Goal: Feedback & Contribution: Leave review/rating

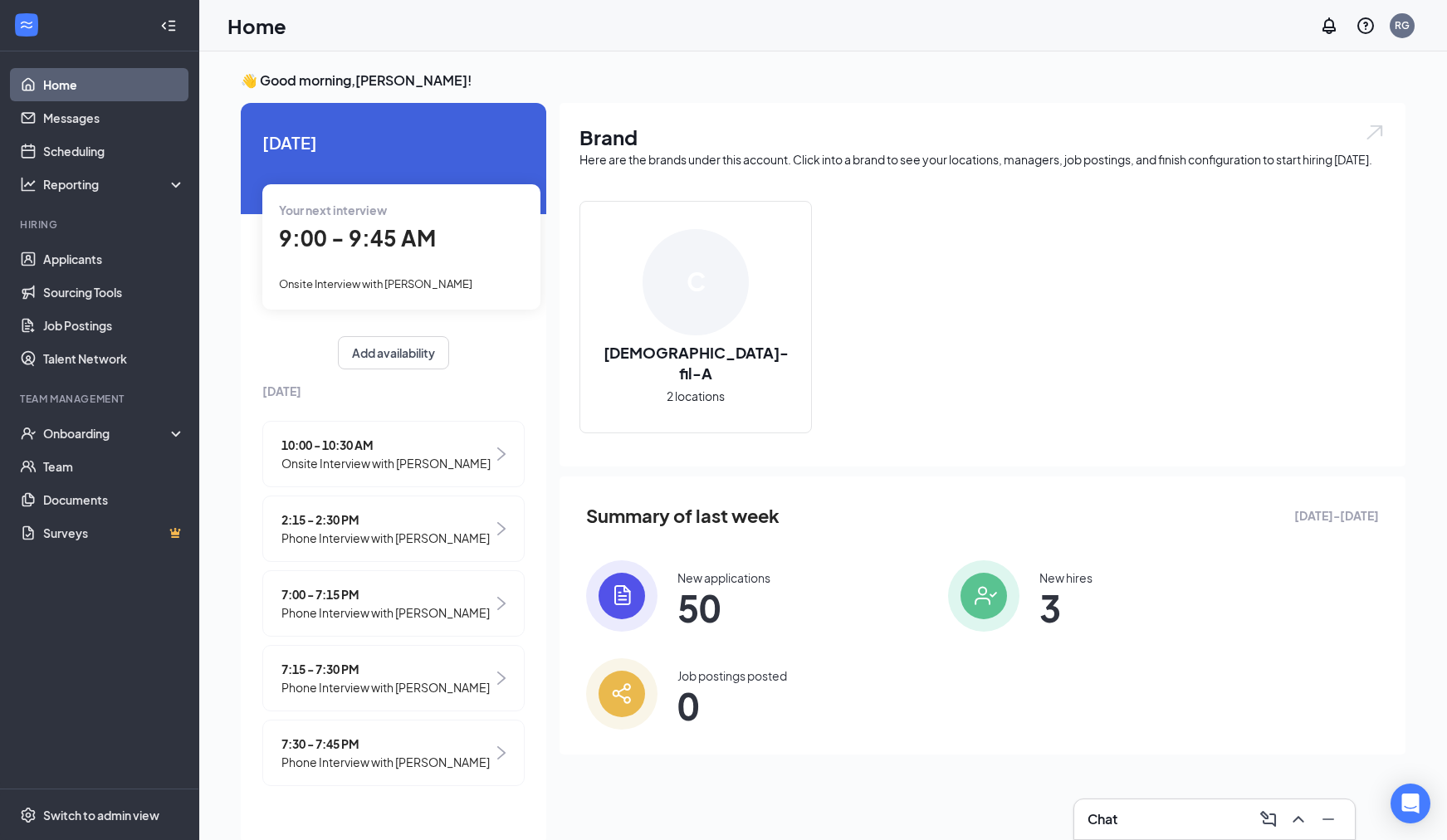
scroll to position [35, 0]
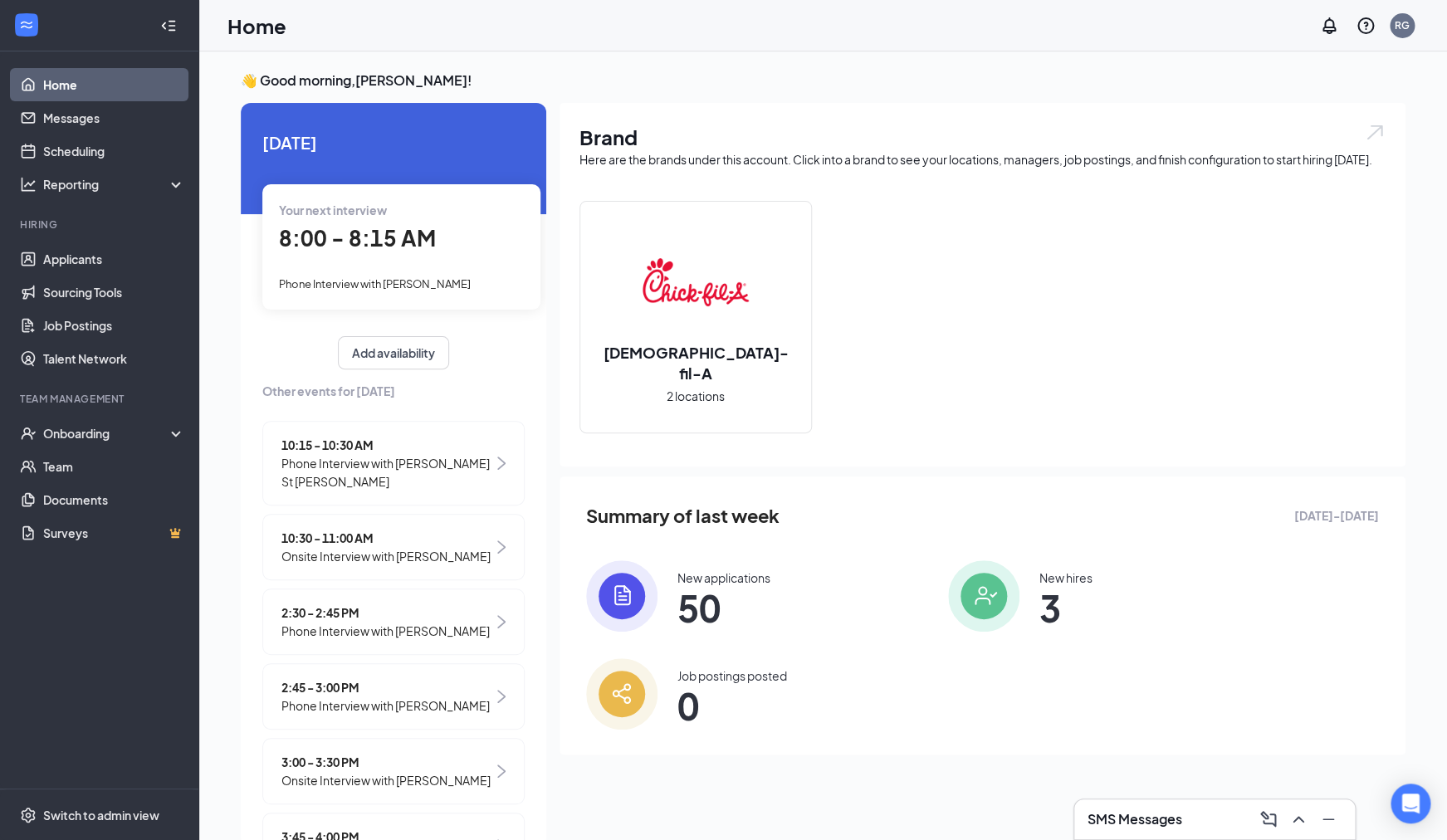
click at [335, 231] on span "8:00 - 8:15 AM" at bounding box center [357, 238] width 157 height 27
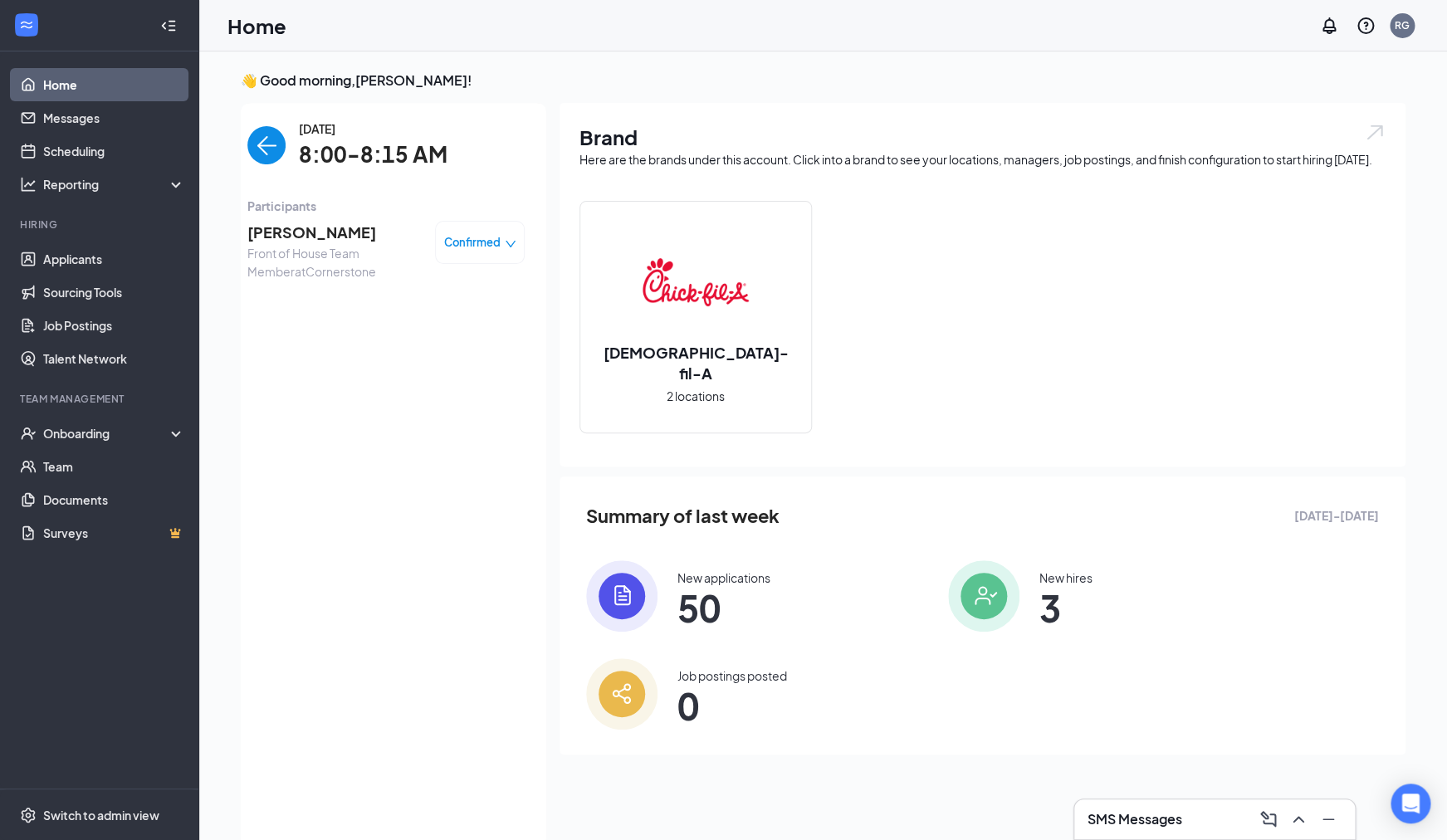
click at [331, 233] on span "[PERSON_NAME]" at bounding box center [334, 232] width 174 height 23
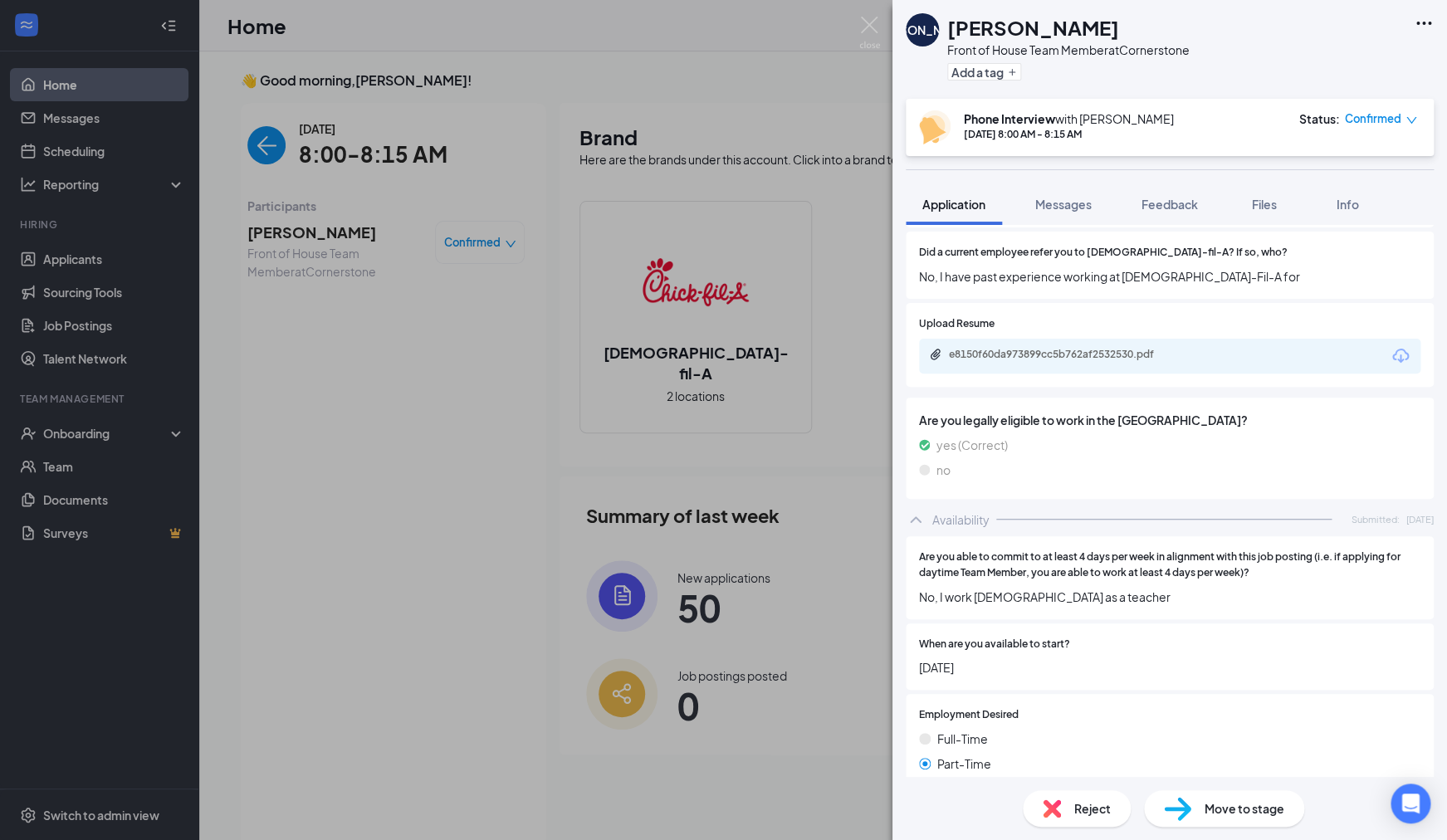
scroll to position [838, 0]
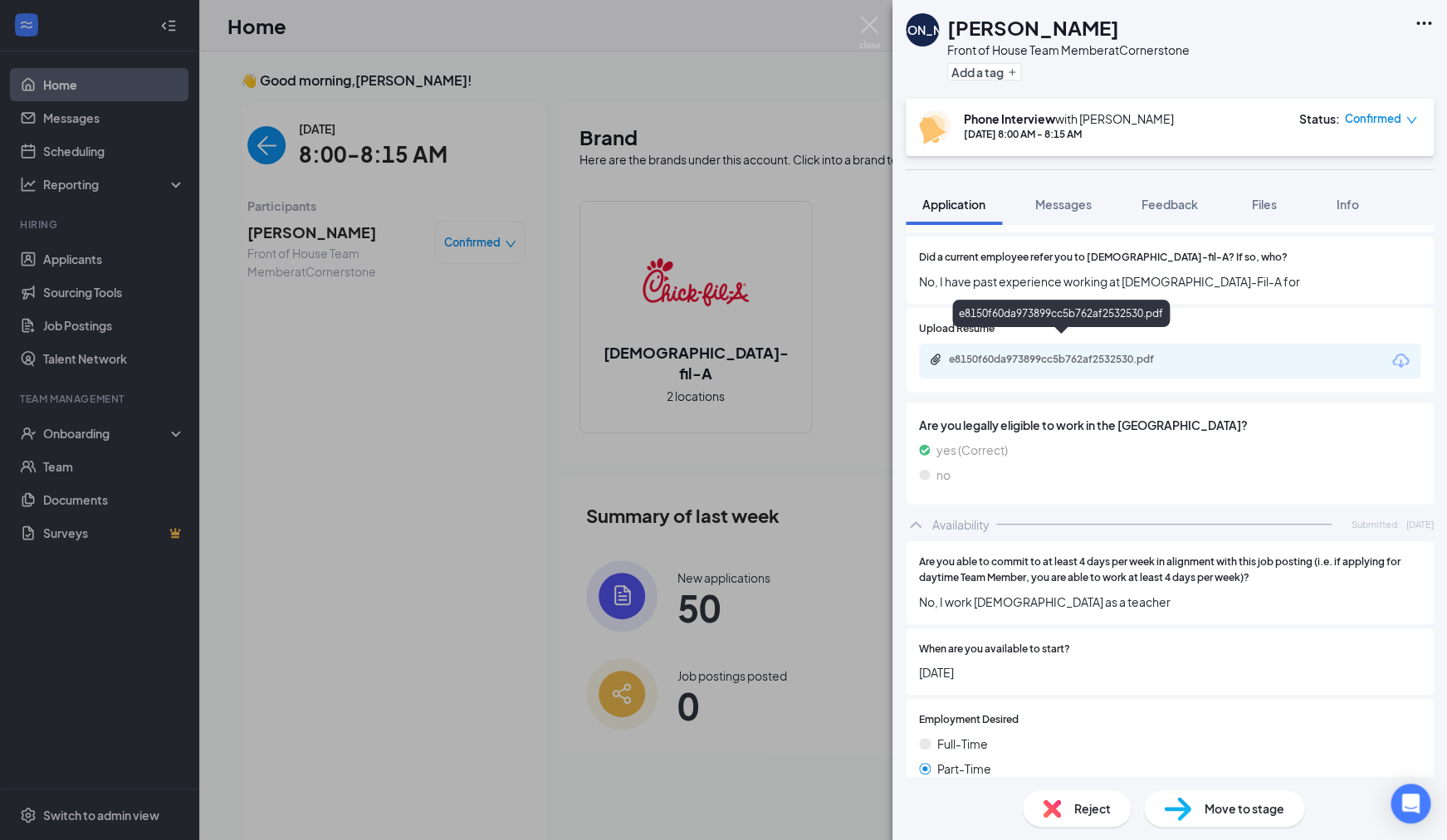
click at [1017, 353] on div "e8150f60da973899cc5b762af2532530.pdf" at bounding box center [1065, 359] width 233 height 13
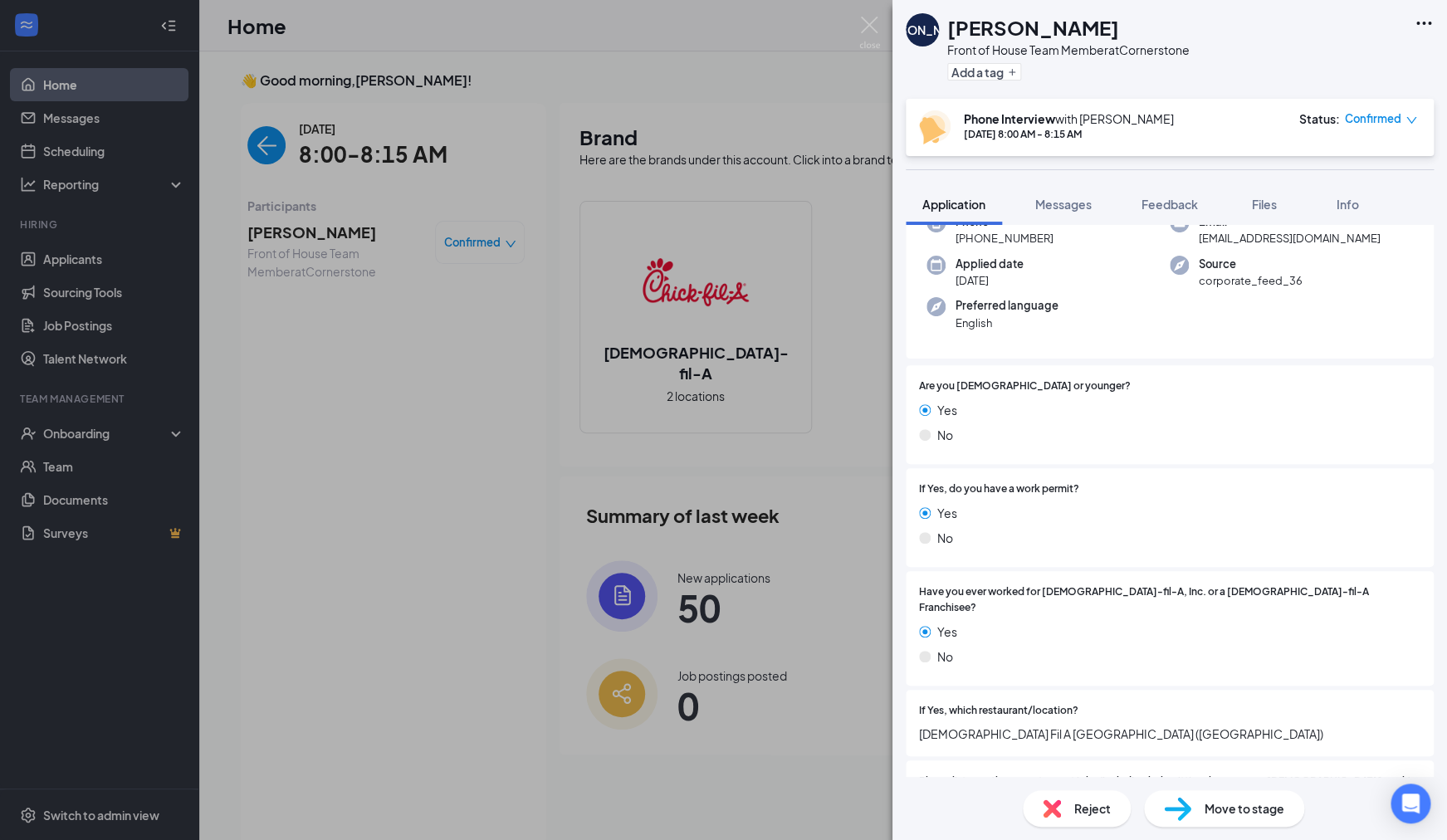
scroll to position [0, 0]
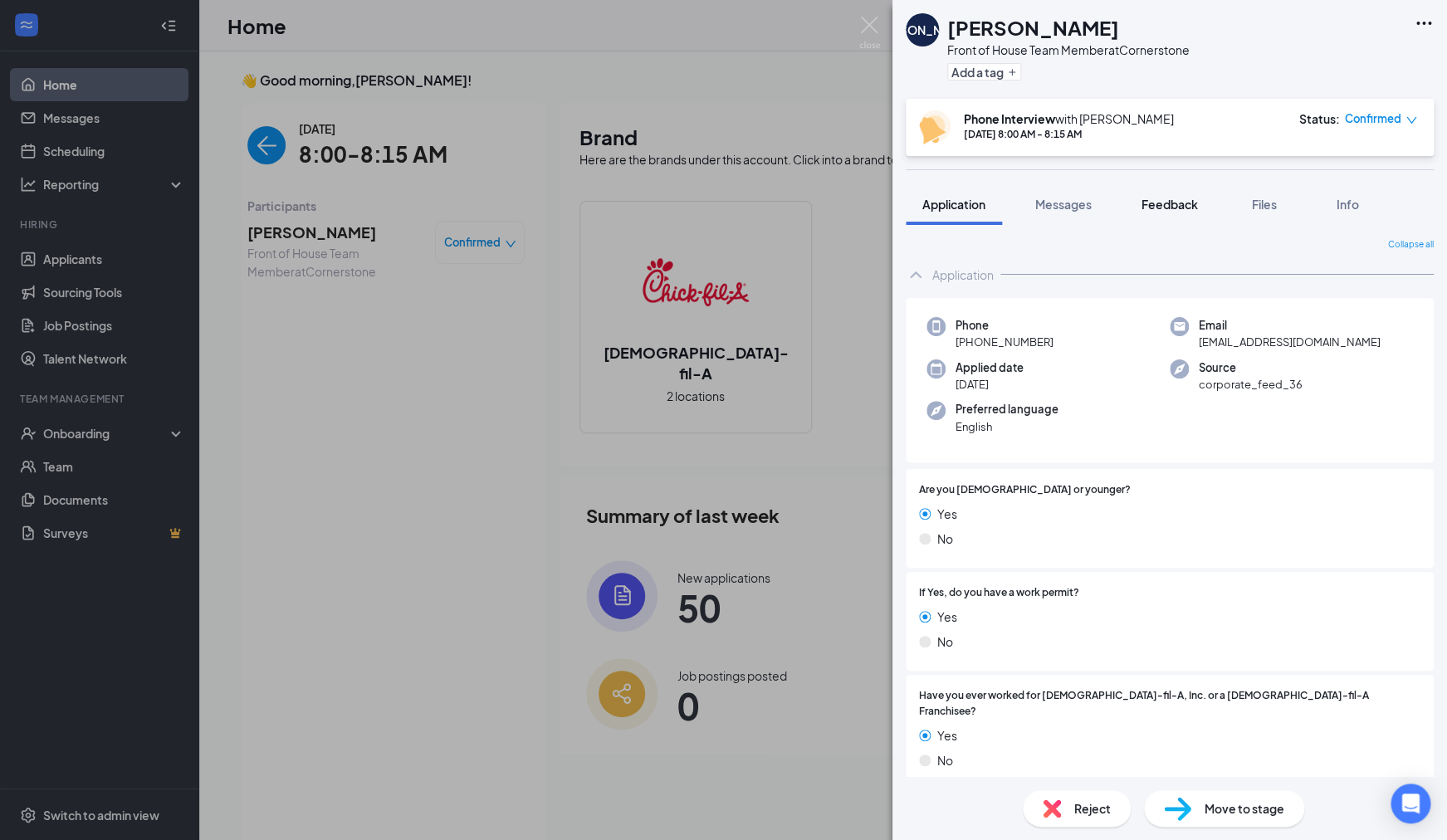
click at [1172, 202] on span "Feedback" at bounding box center [1170, 203] width 57 height 15
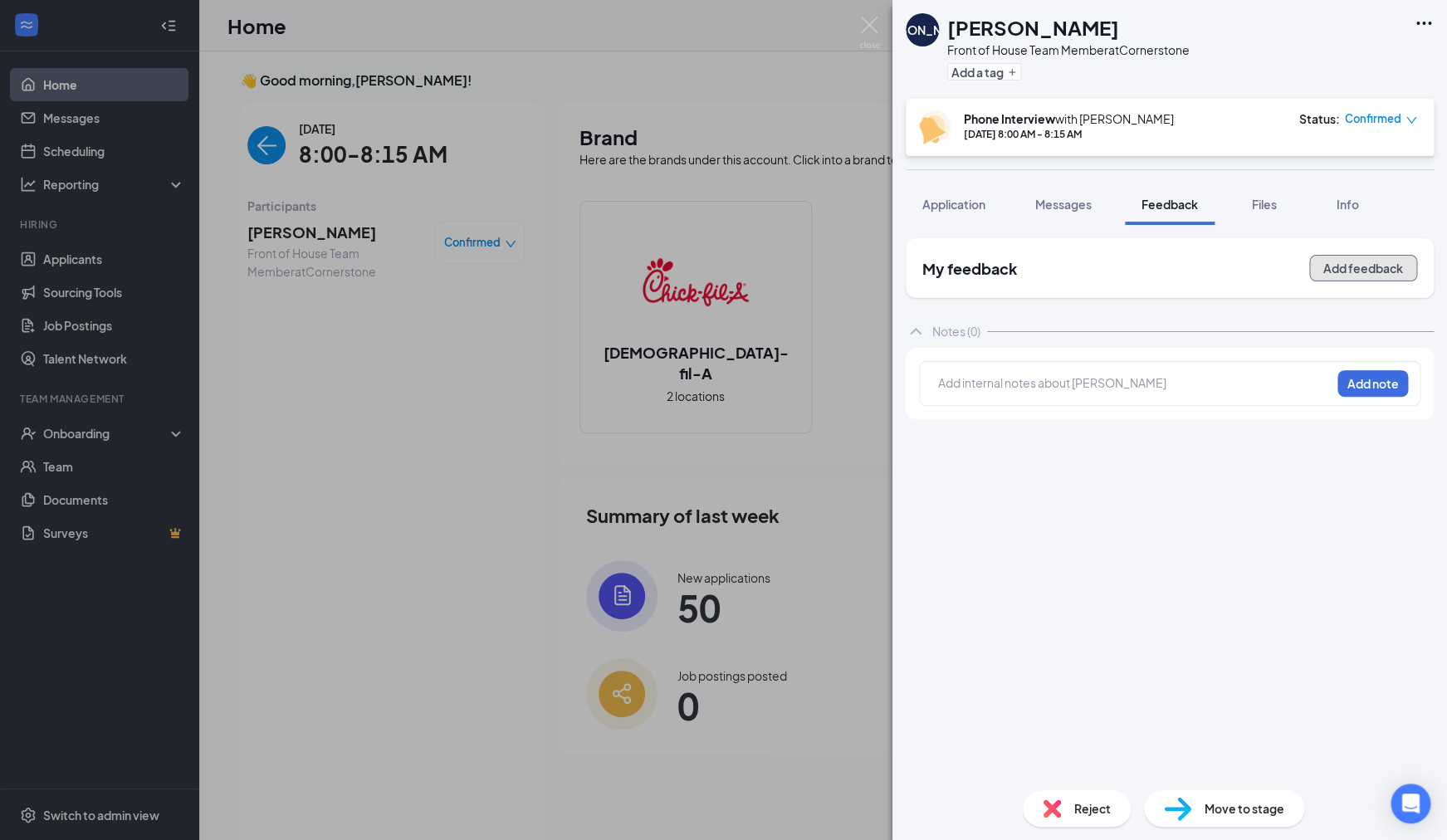
click at [1343, 271] on button "Add feedback" at bounding box center [1363, 268] width 108 height 27
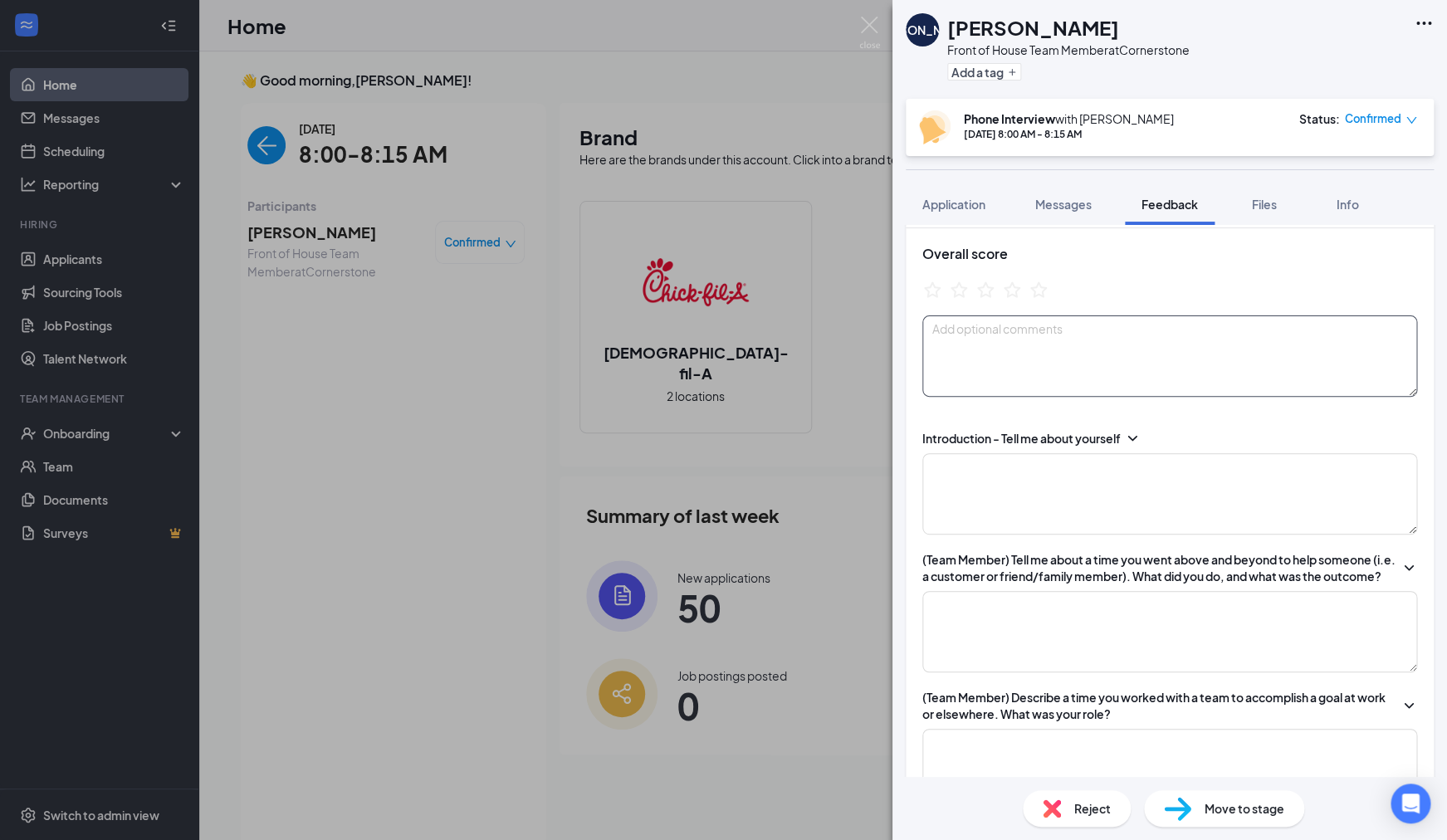
scroll to position [54, 0]
click at [1079, 473] on textarea at bounding box center [1170, 497] width 495 height 82
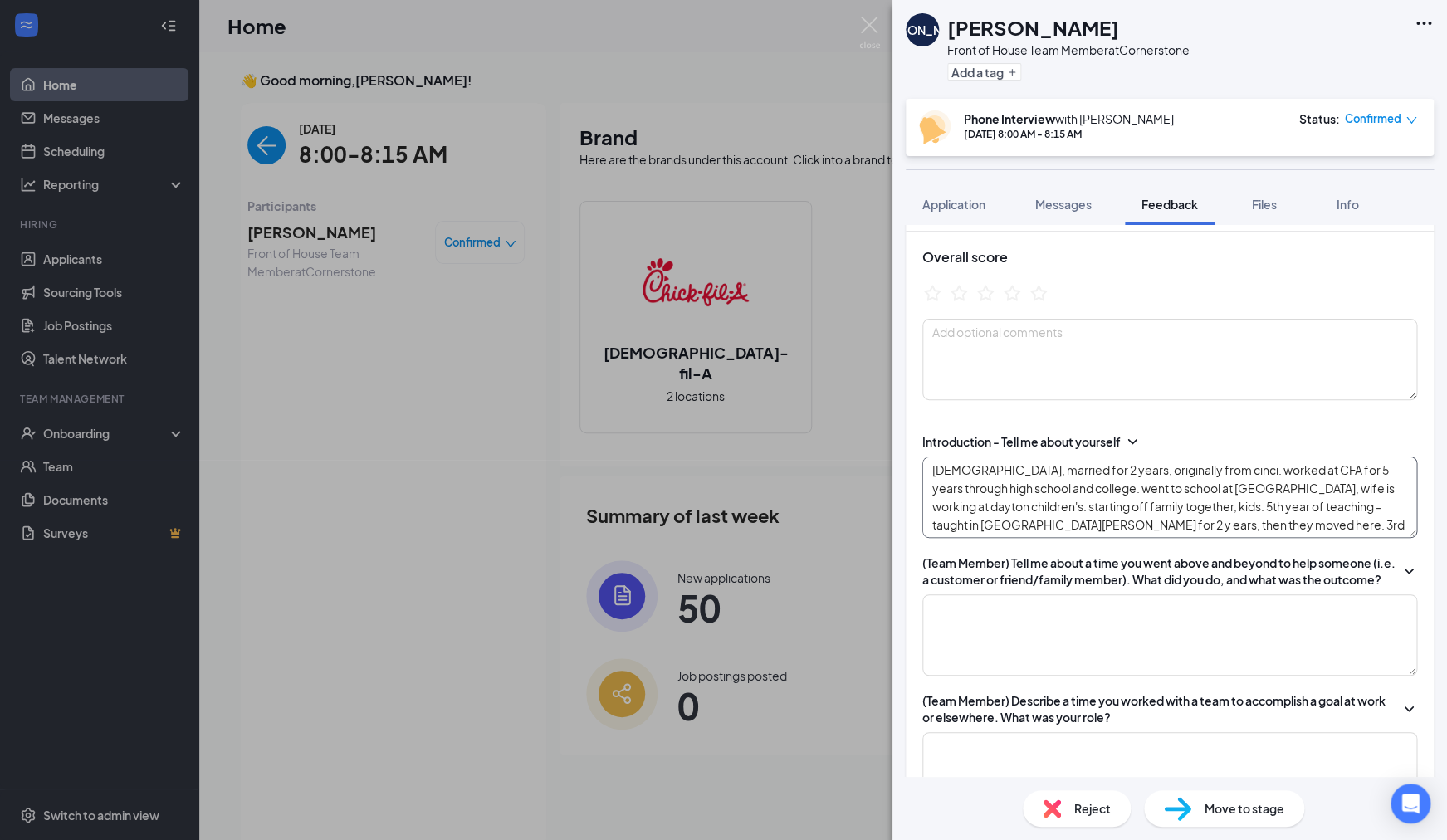
click at [1024, 528] on textarea "27 years old, married for 2 years, originally from cinci. worked at CFA for 5 y…" at bounding box center [1170, 497] width 495 height 82
click at [1310, 526] on textarea "27 years old, married for 2 years, originally from cinci. worked at CFA for 5 y…" at bounding box center [1170, 497] width 495 height 82
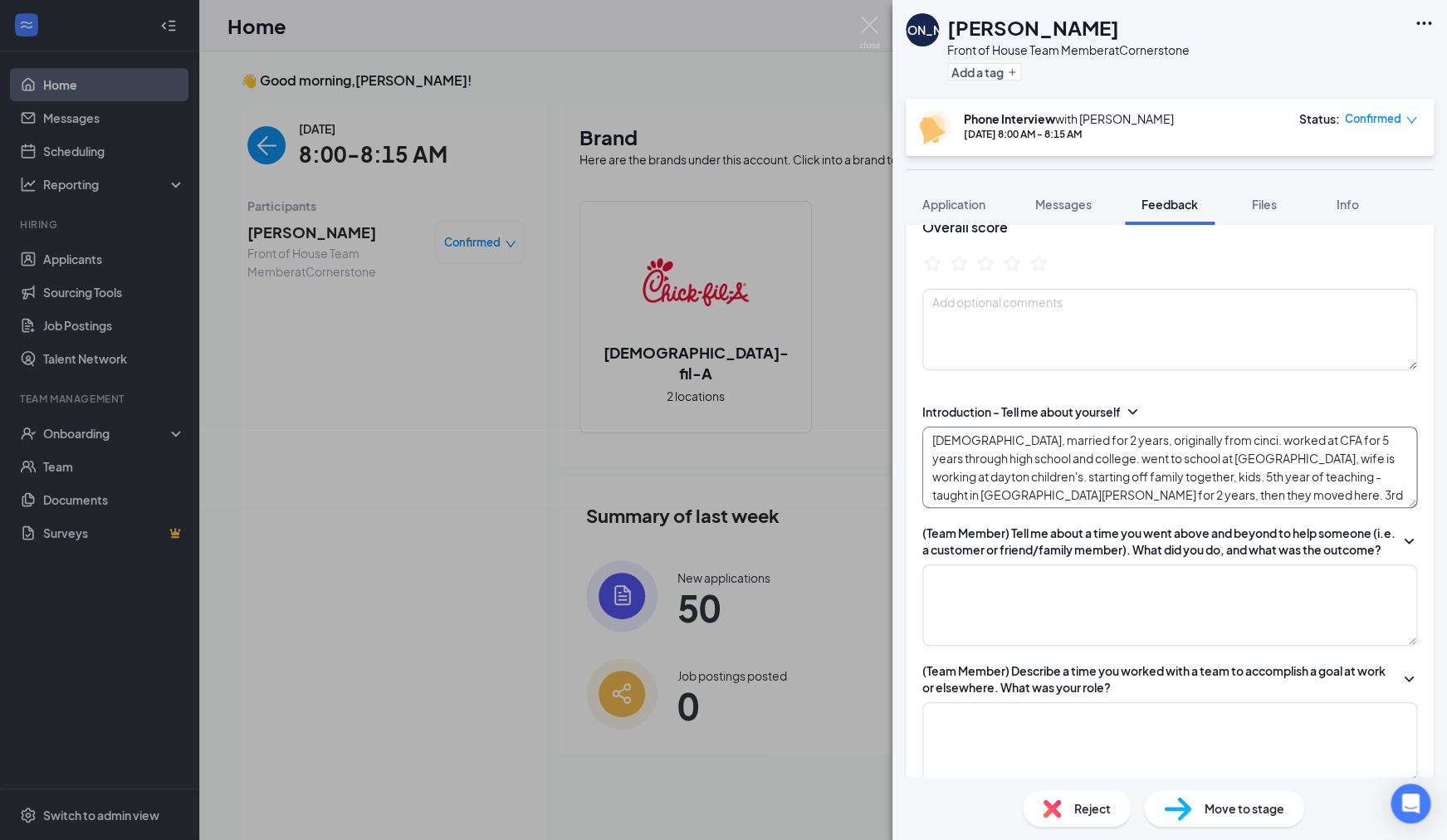
scroll to position [82, 0]
click at [993, 480] on textarea "27 years old, married for 2 years, originally from cinci. worked at CFA for 5 y…" at bounding box center [1170, 468] width 495 height 82
click at [990, 480] on textarea "27 years old, married for 2 years, originally from cinci. worked at CFA for 5 y…" at bounding box center [1170, 468] width 495 height 82
click at [1380, 499] on textarea "27 years old, married for 2 years, originally from cinci. worked at CFA for 5 y…" at bounding box center [1170, 468] width 495 height 82
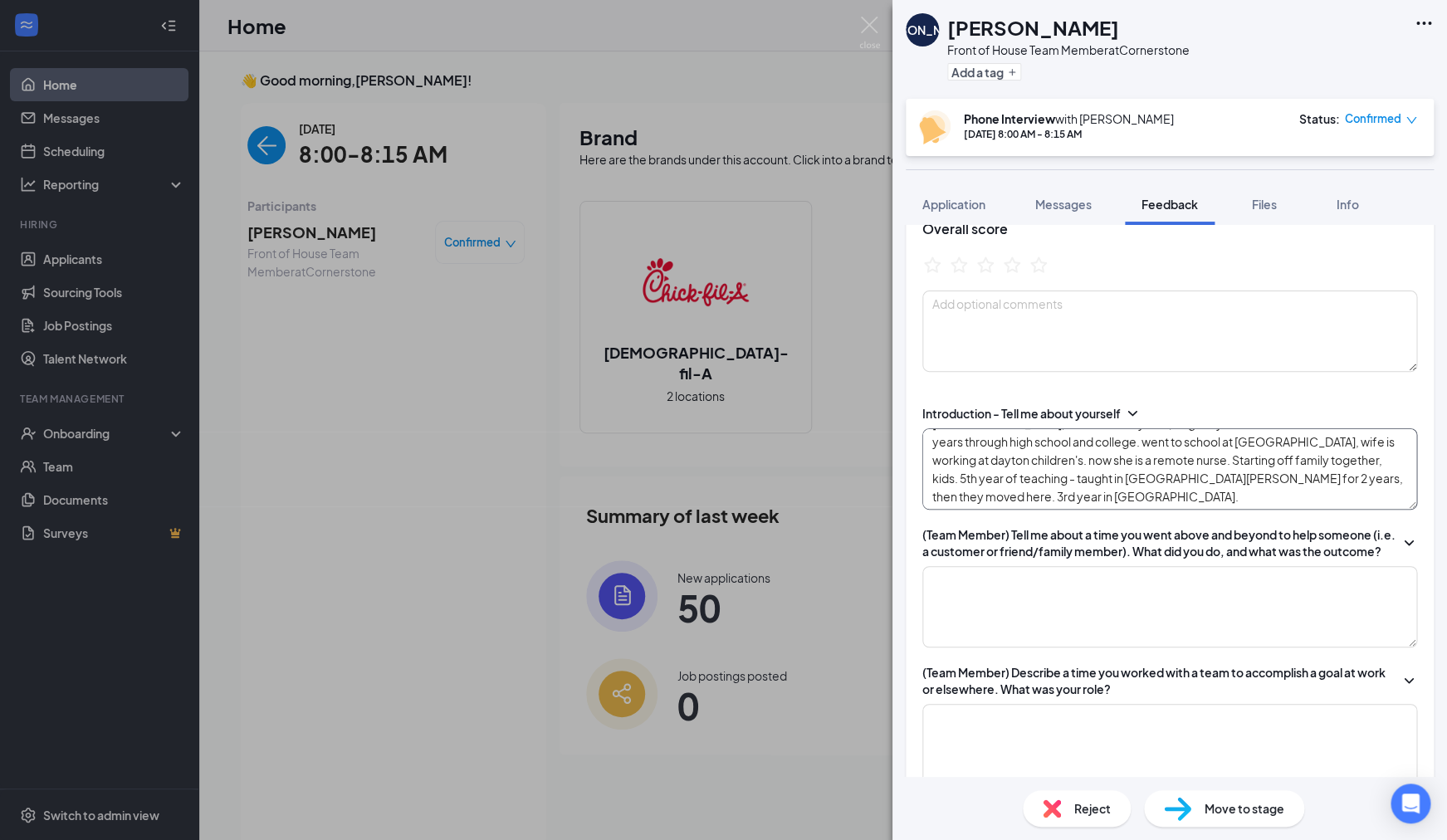
click at [1038, 495] on textarea "27 years old, married for 2 years, originally from cinci. worked at CFA for 5 y…" at bounding box center [1170, 468] width 495 height 82
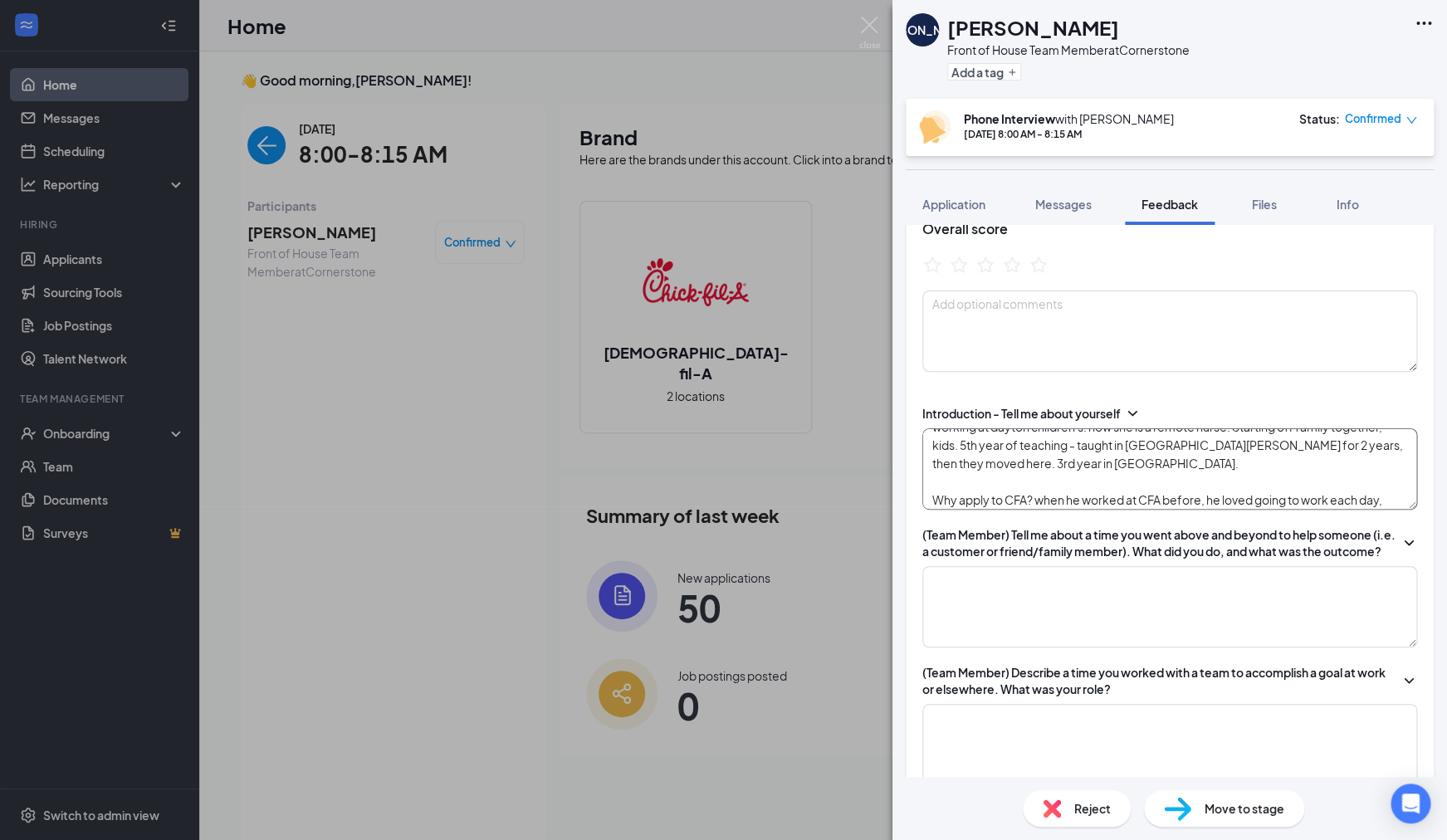
scroll to position [68, 0]
click at [1361, 501] on textarea "27 years old, married for 2 years, originally from cinci. worked at CFA for 5 y…" at bounding box center [1170, 468] width 495 height 82
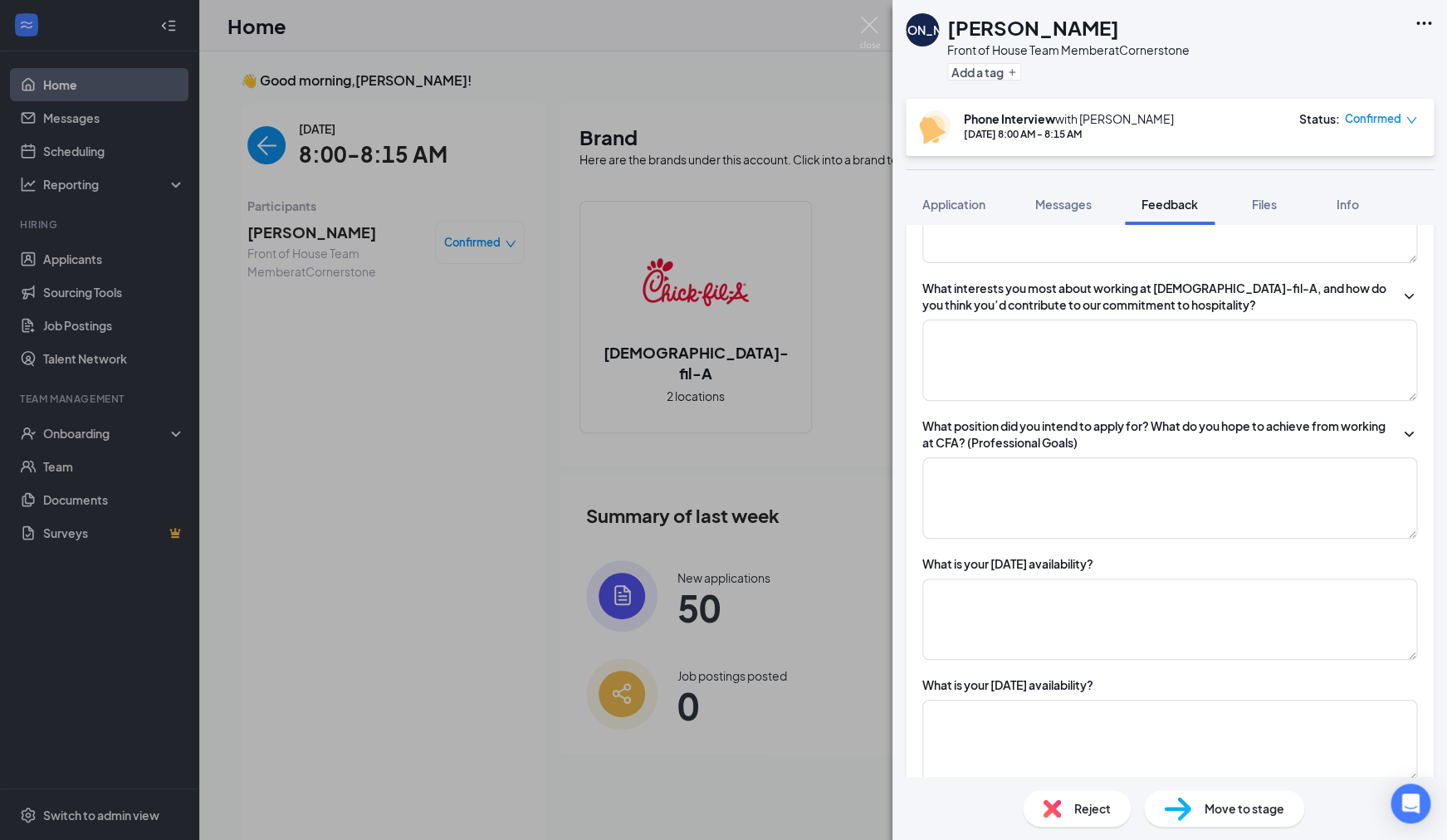
scroll to position [1134, 0]
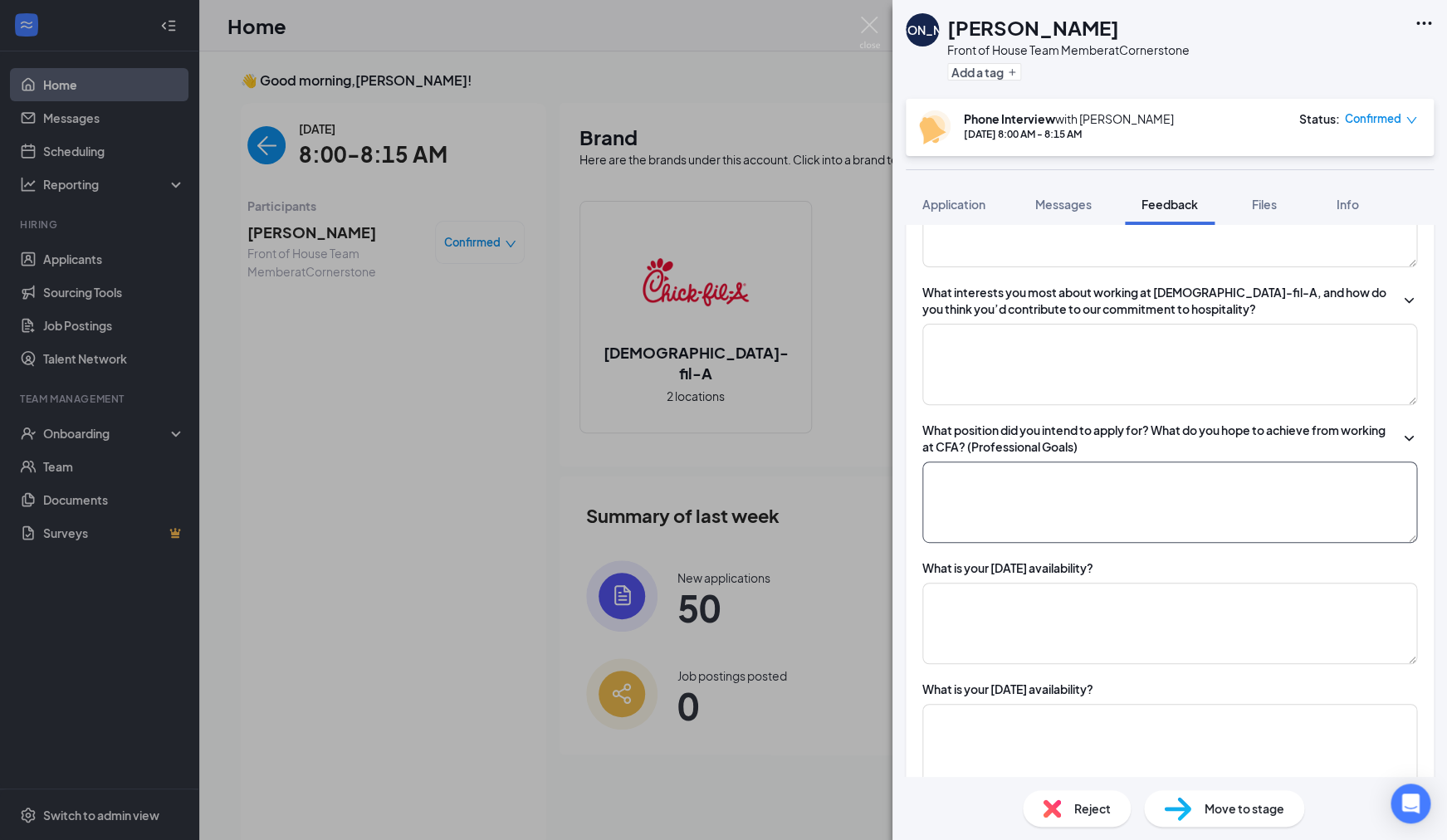
type textarea "27 years old, married for 2 years, originally from cinci. worked at CFA for 5 y…"
click at [1030, 525] on textarea at bounding box center [1170, 502] width 495 height 82
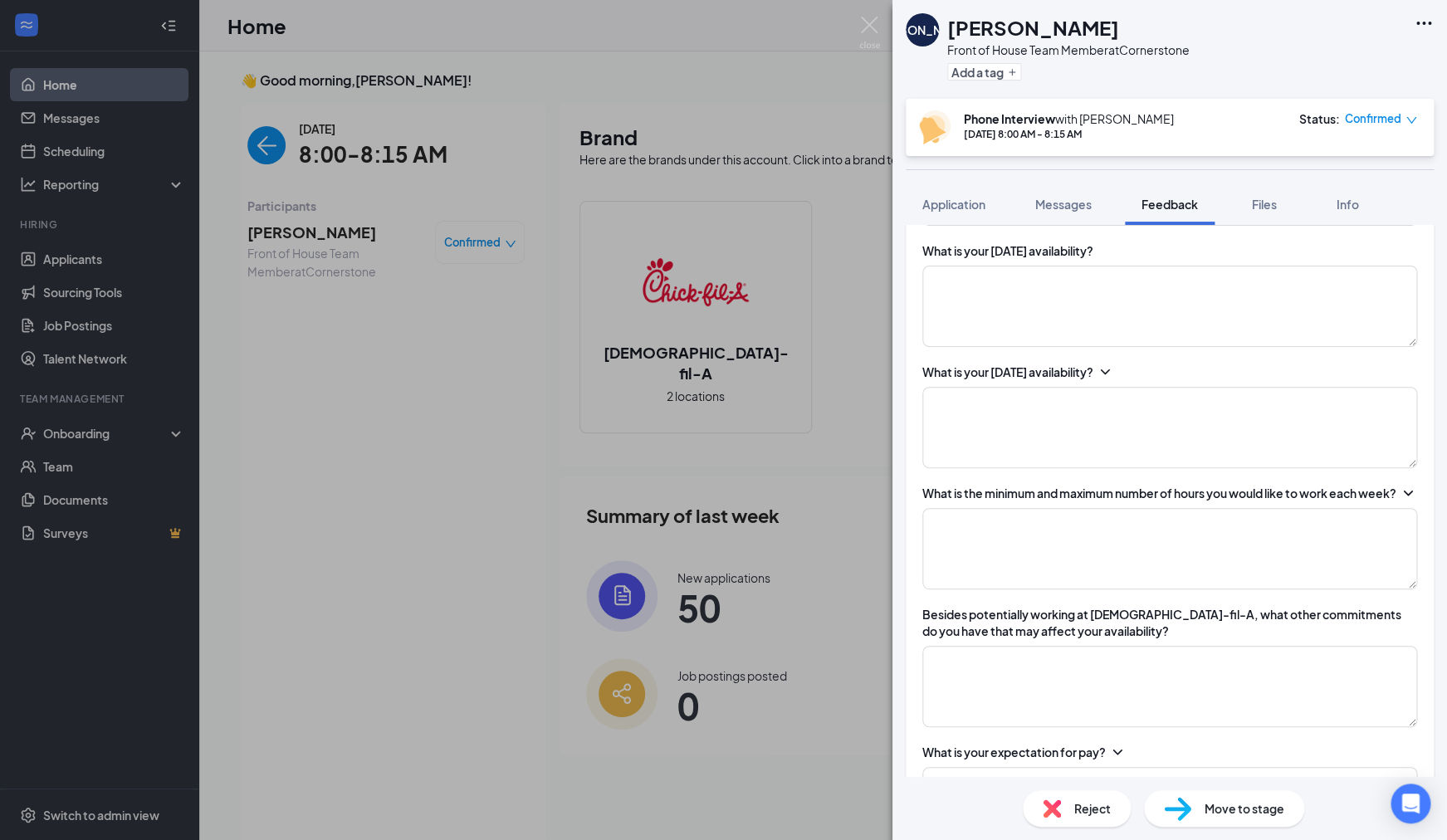
scroll to position [1960, 0]
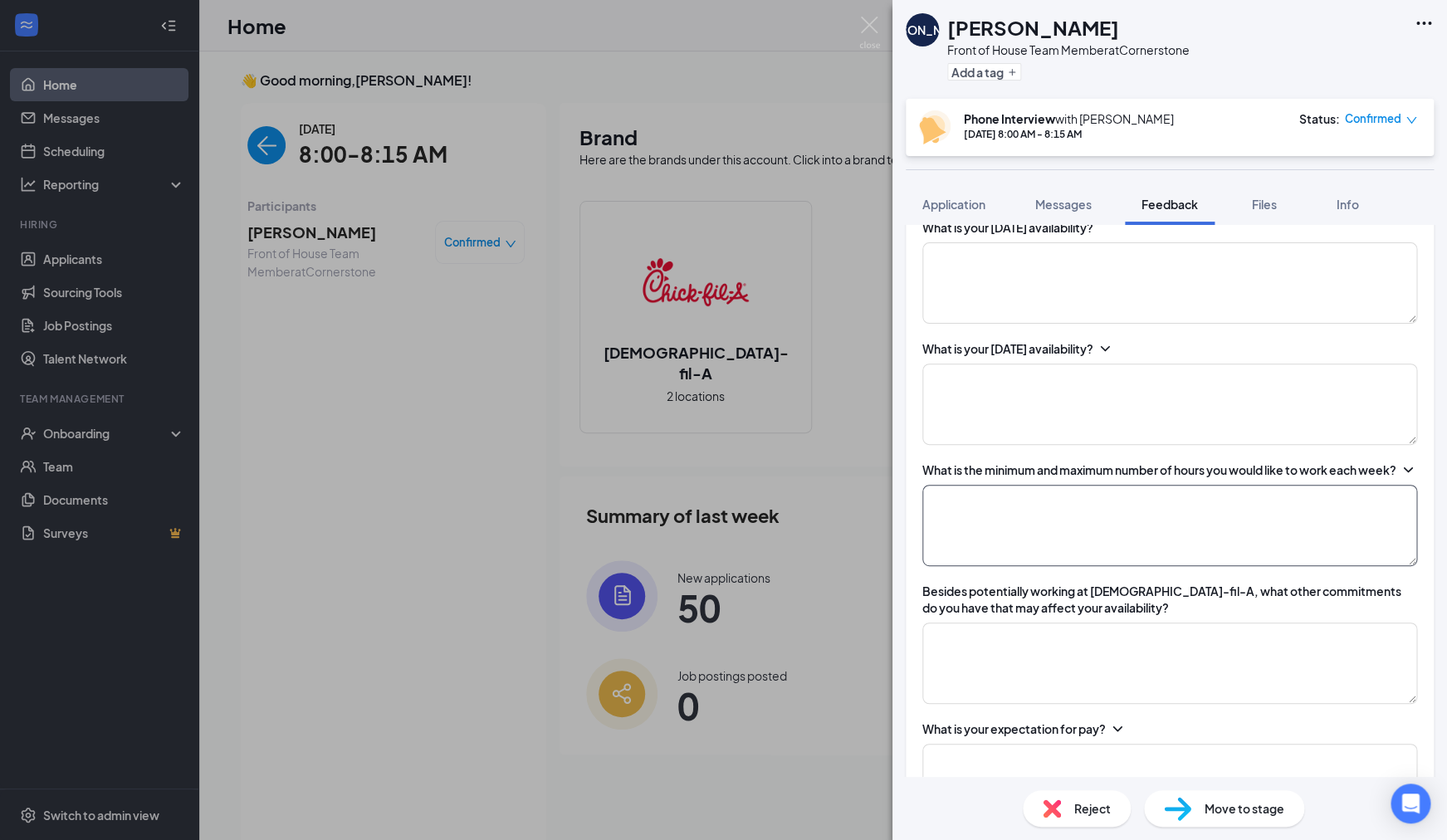
type textarea "Team Member at CS"
click at [1024, 556] on textarea at bounding box center [1170, 525] width 495 height 82
type textarea "r"
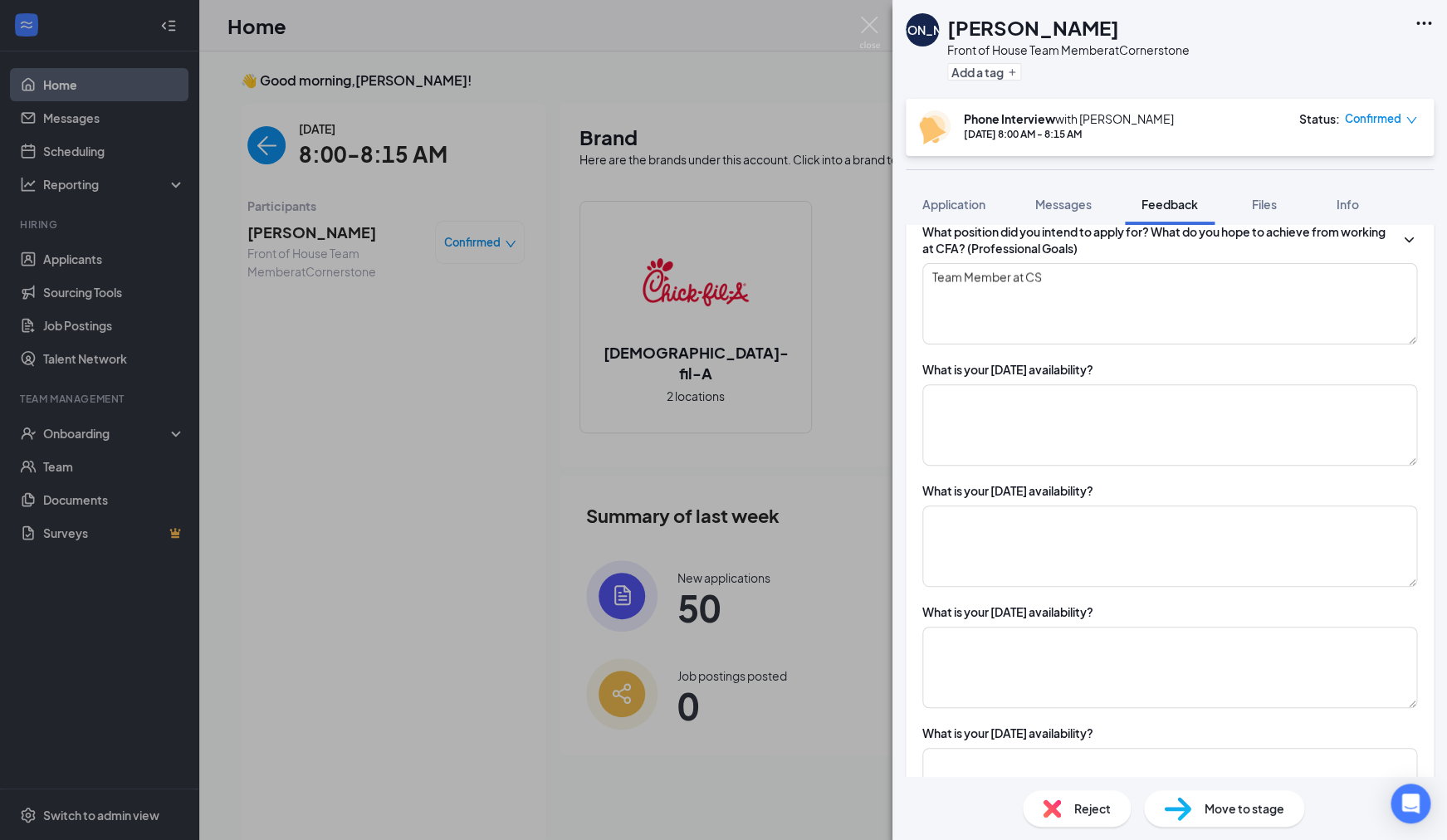
scroll to position [1331, 0]
type textarea "off work at 4. can work 5-close. 3 days per week. 15 hours per week"
click at [1020, 428] on textarea at bounding box center [1170, 427] width 495 height 82
drag, startPoint x: 987, startPoint y: 419, endPoint x: 926, endPoint y: 417, distance: 61.0
click at [926, 417] on textarea "5-close" at bounding box center [1170, 427] width 495 height 82
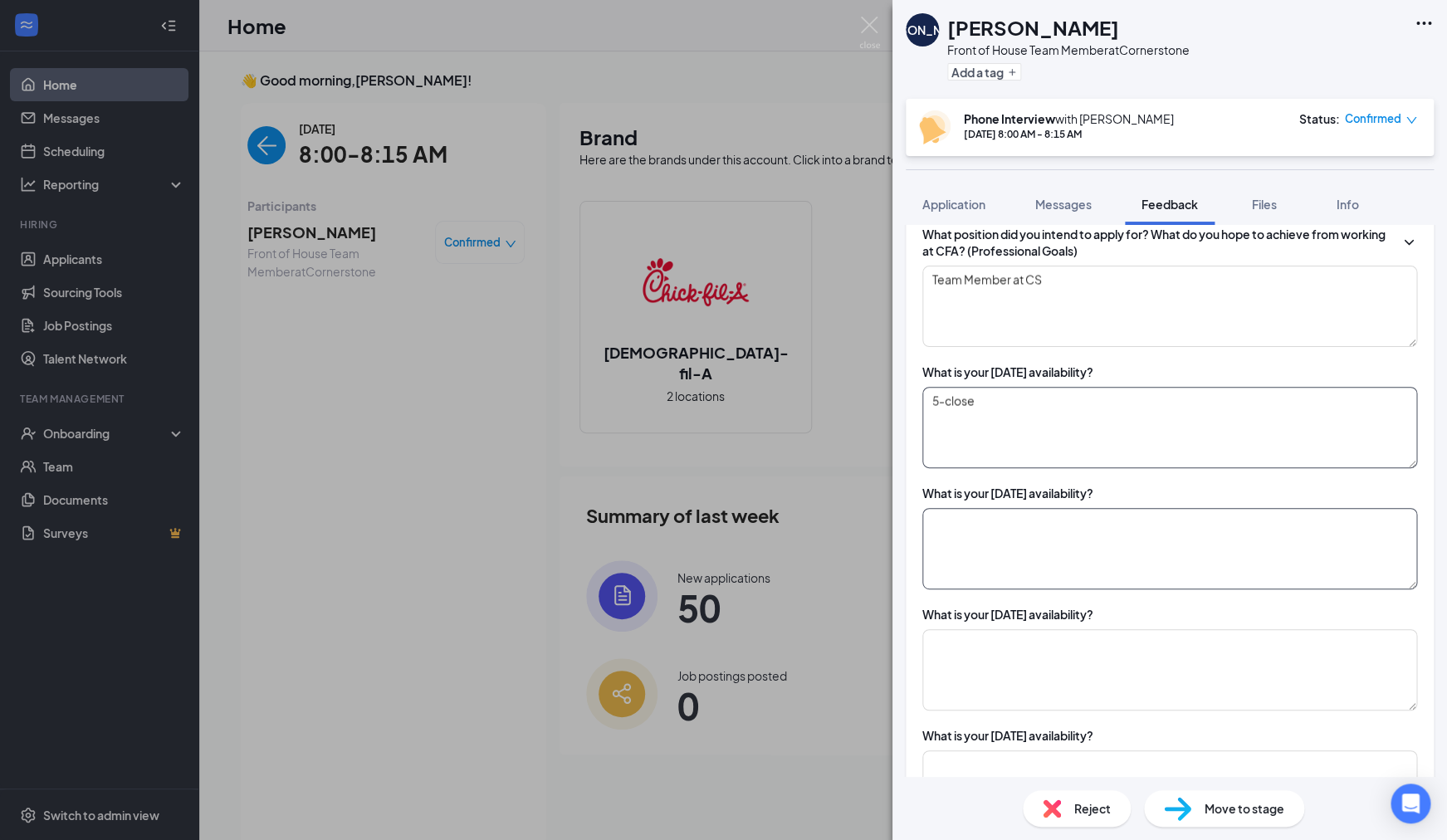
type textarea "5-close"
click at [963, 558] on textarea at bounding box center [1170, 548] width 495 height 82
paste textarea "5-close"
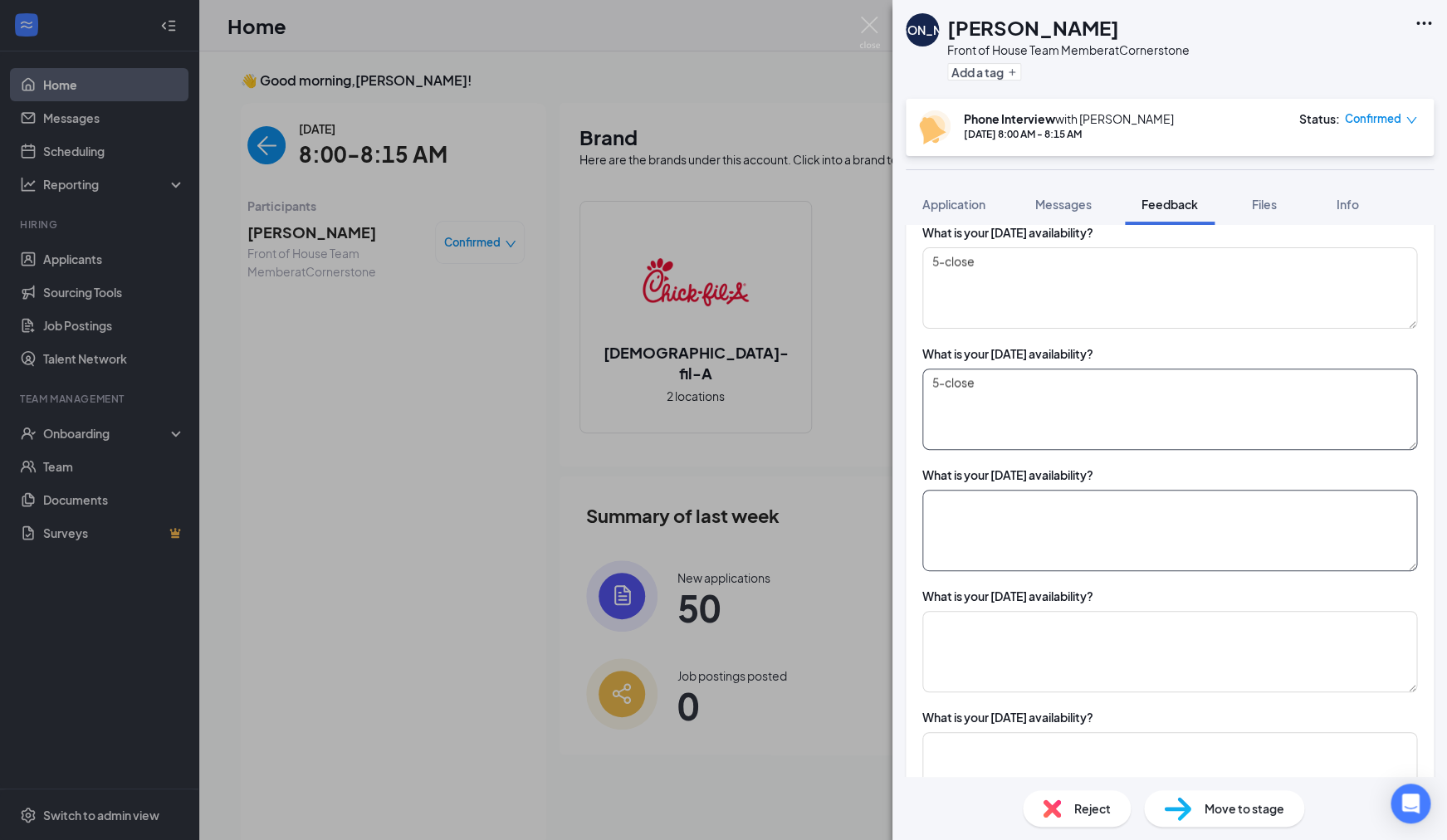
type textarea "5-close"
click at [963, 545] on textarea at bounding box center [1170, 530] width 495 height 82
paste textarea "5-close"
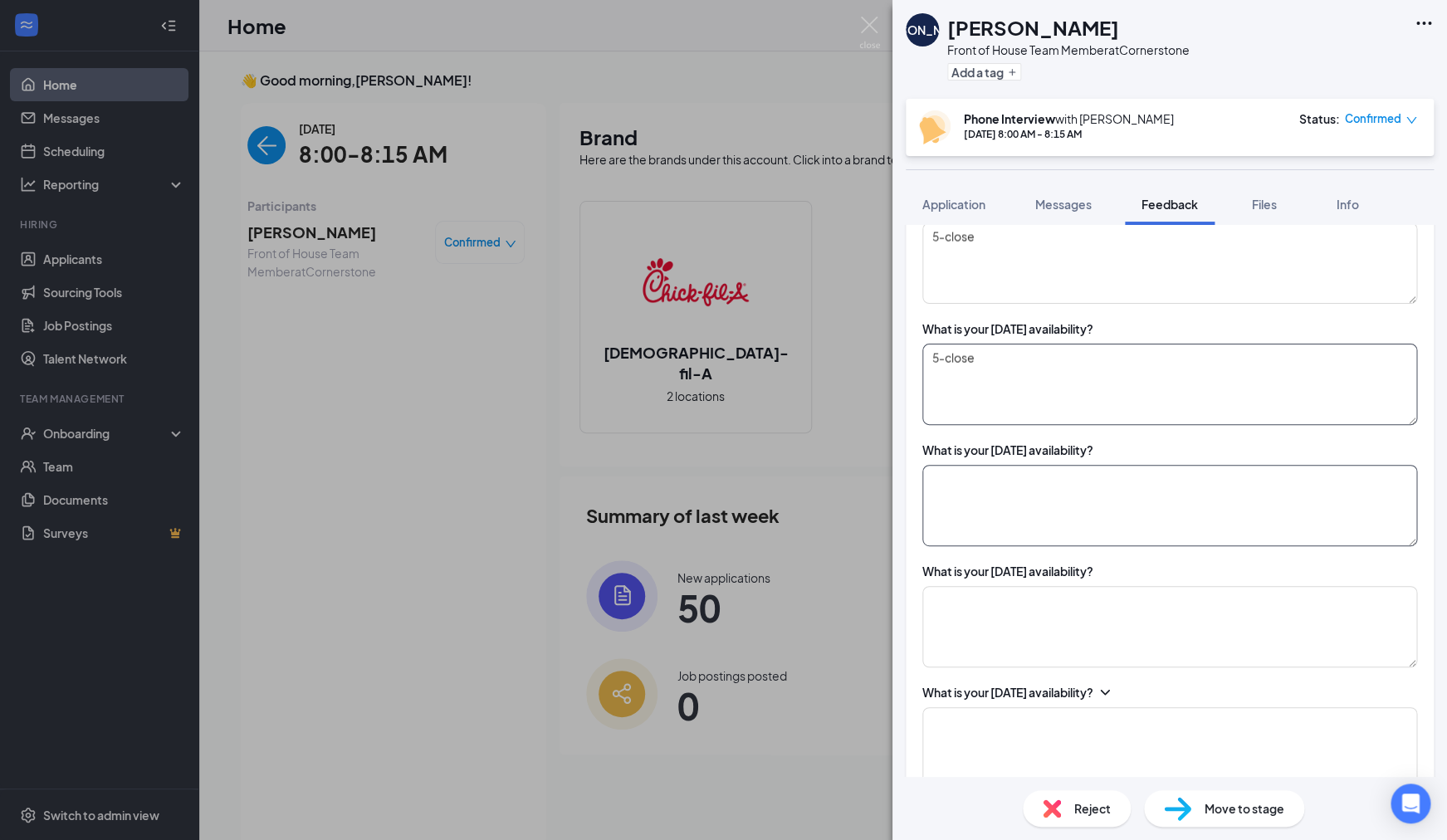
type textarea "5-close"
click at [963, 510] on textarea at bounding box center [1170, 505] width 495 height 82
paste textarea "5-close"
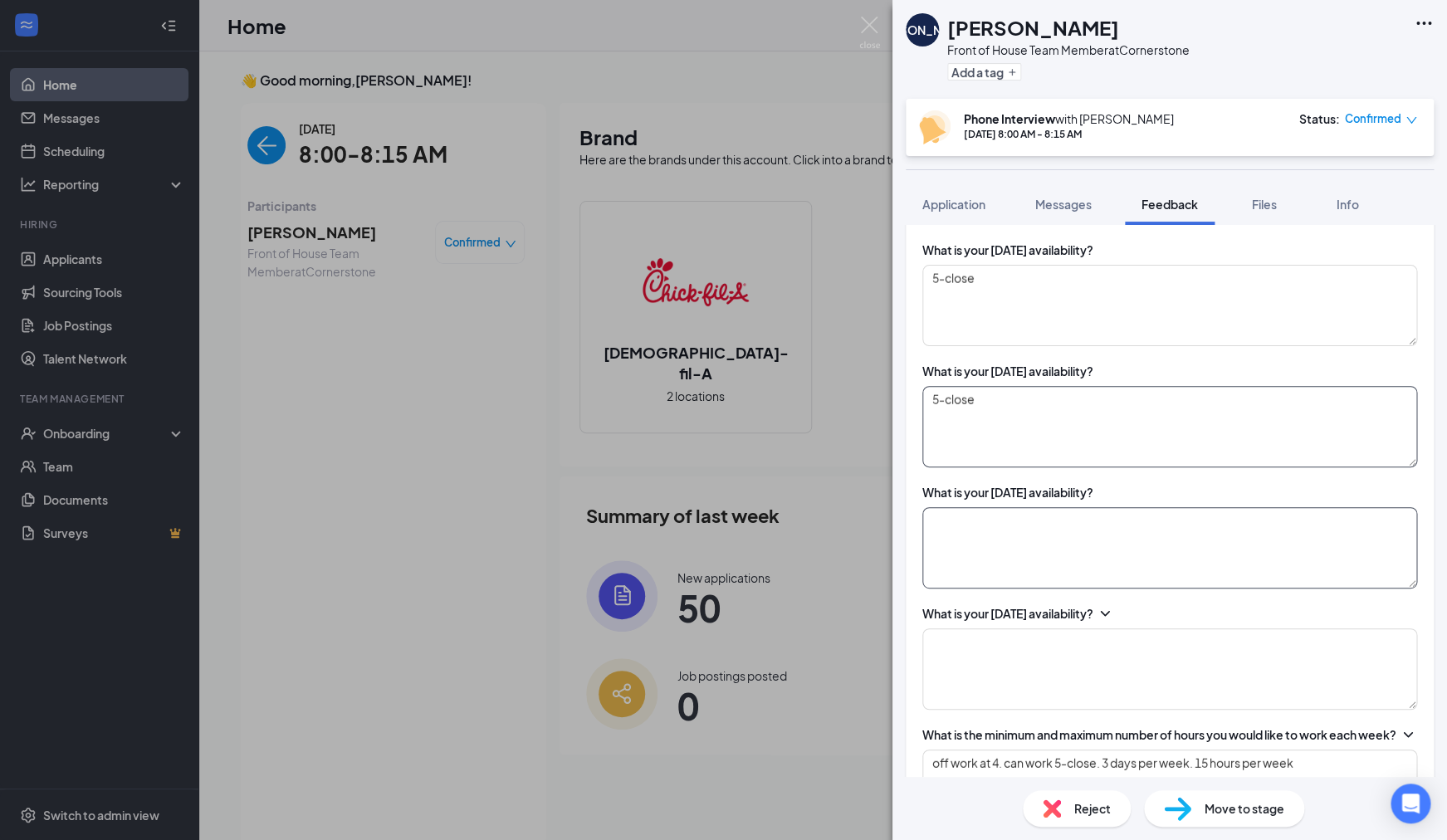
type textarea "5-close"
click at [967, 559] on textarea at bounding box center [1170, 547] width 495 height 82
paste textarea "5-close"
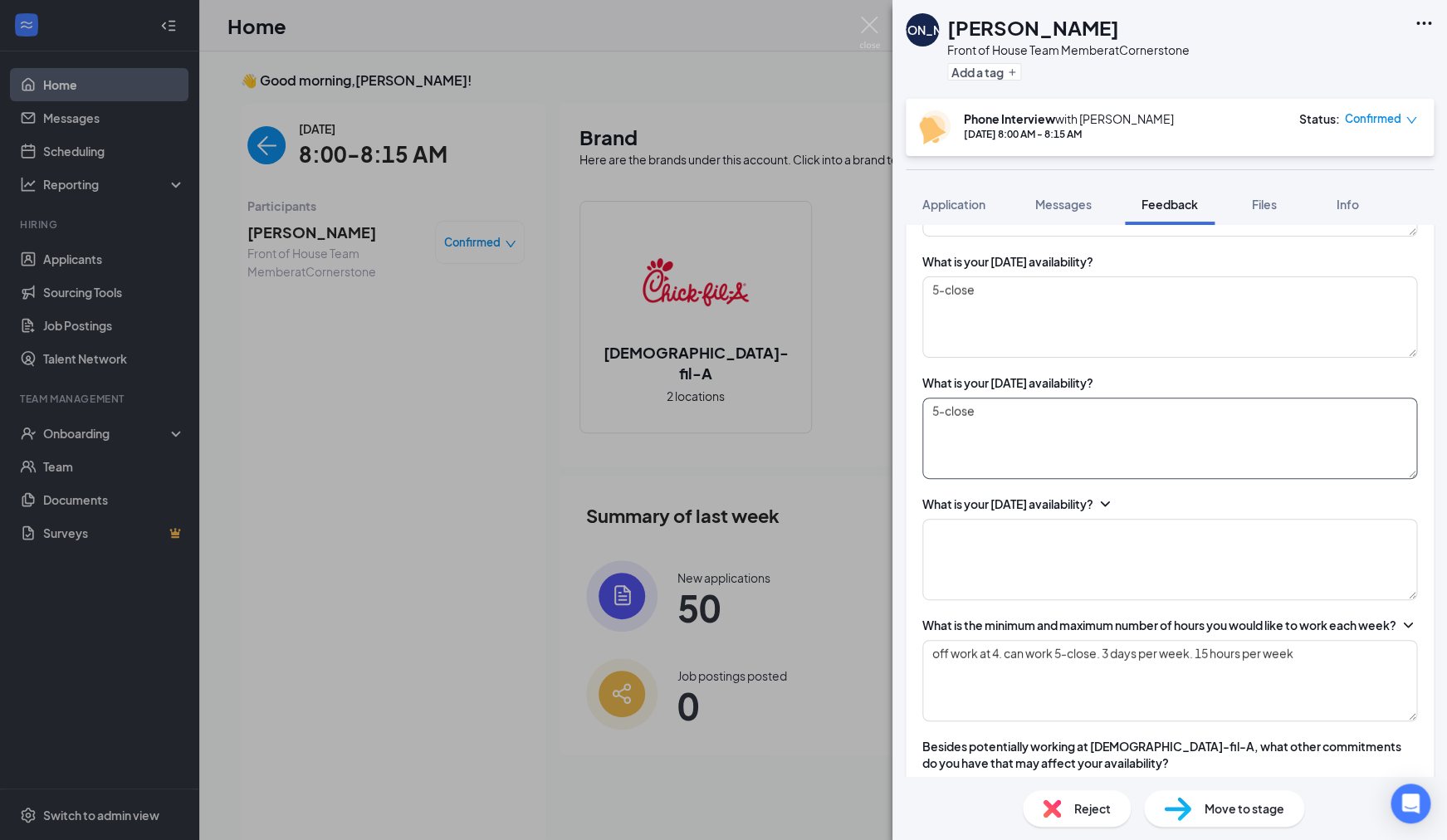
scroll to position [1814, 0]
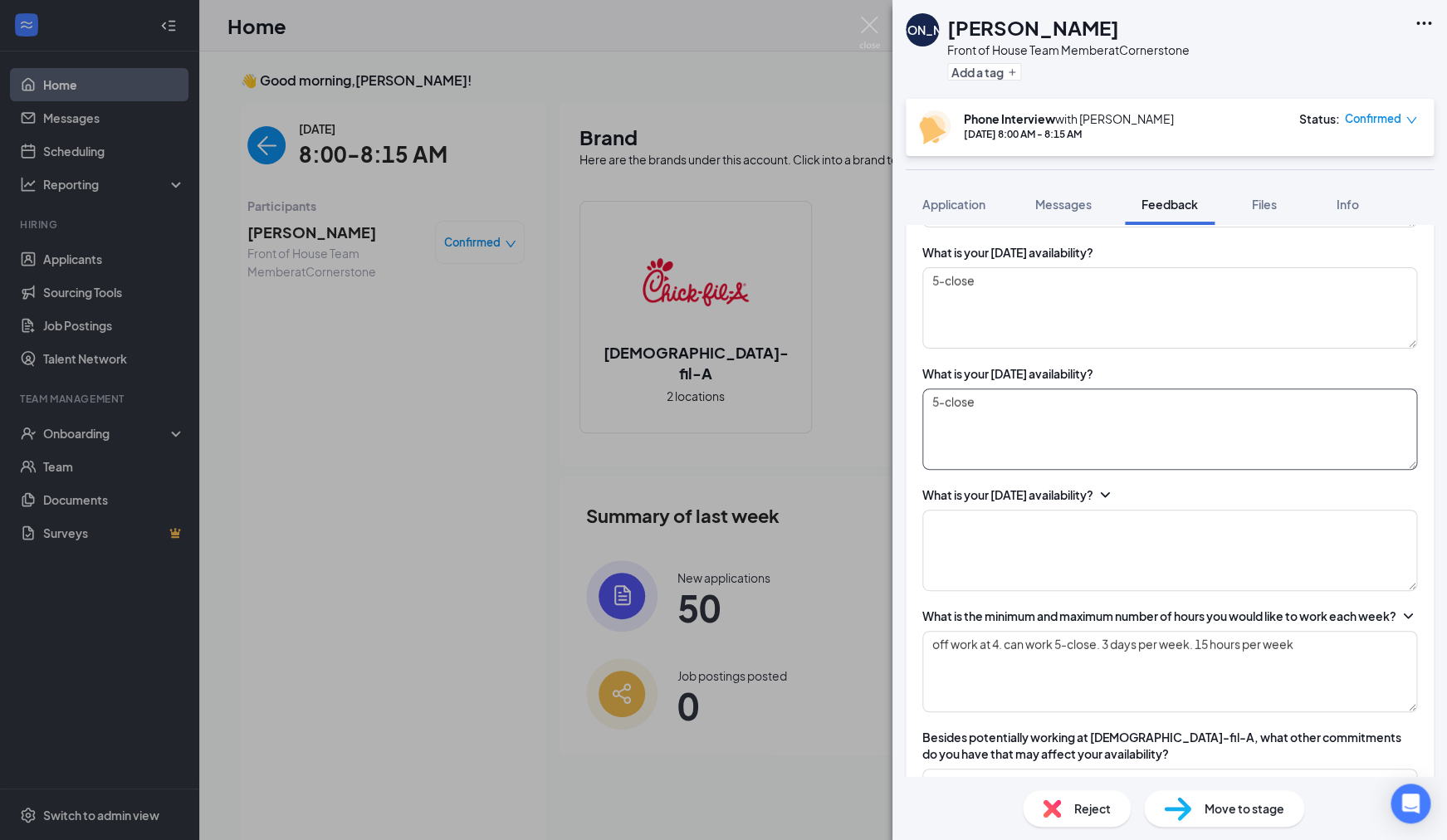
type textarea "5-close"
click at [967, 559] on textarea at bounding box center [1170, 550] width 495 height 82
click at [1228, 542] on textarea "*Can't work every Saturday.. willing for 2 Saturdays" at bounding box center [1170, 550] width 495 height 82
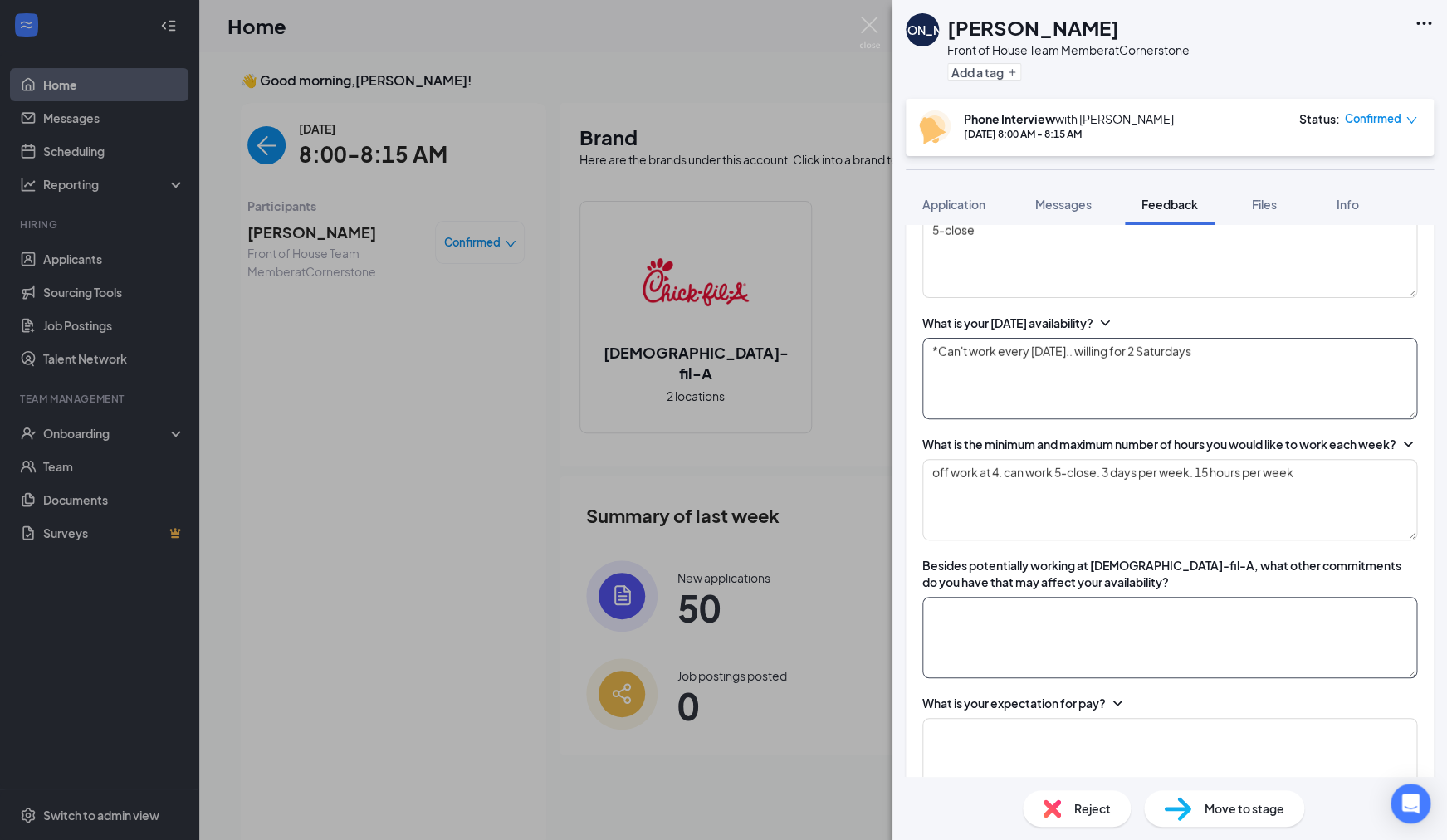
scroll to position [1992, 0]
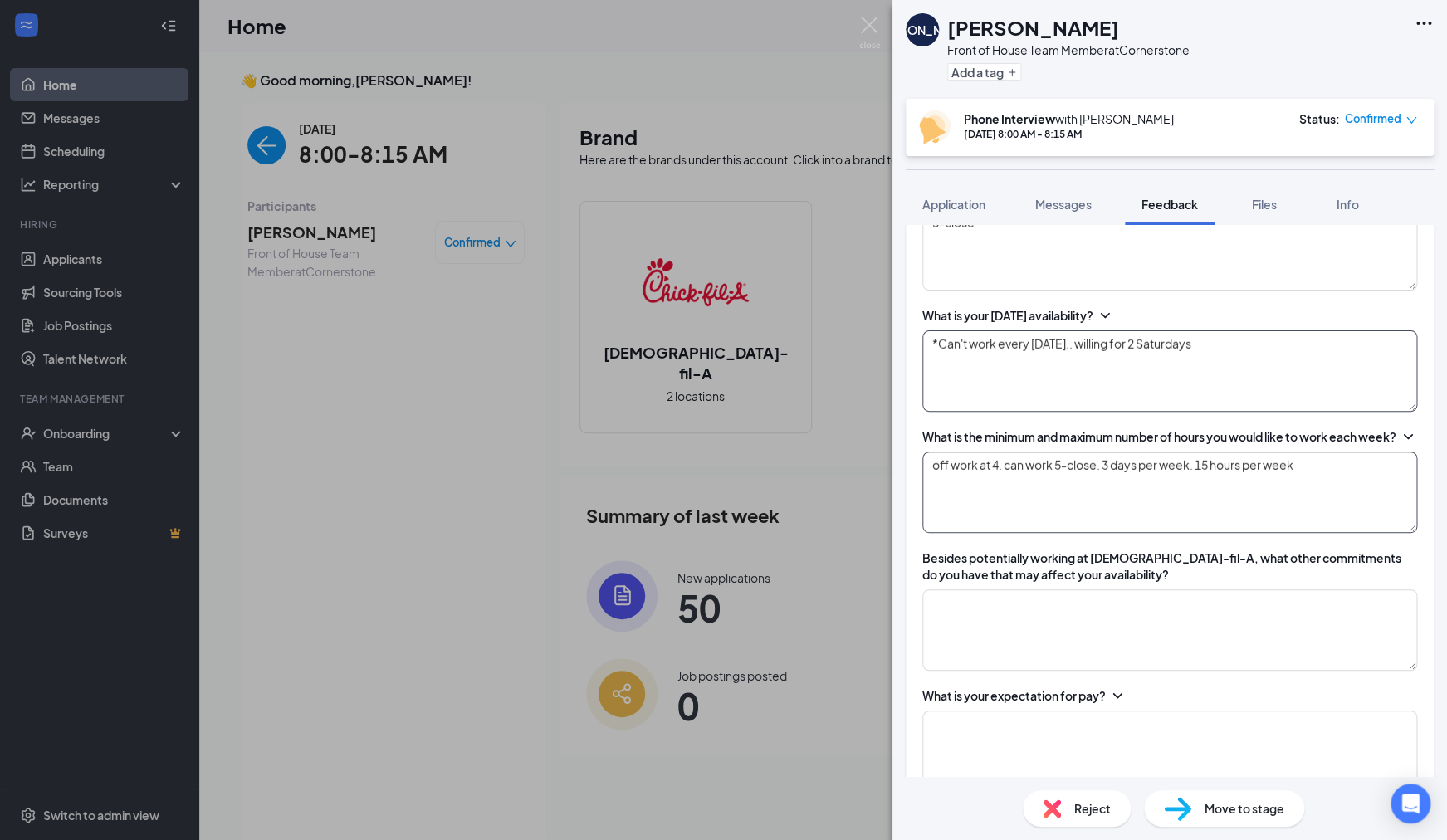
type textarea "*Can't work every Saturday.. willing for 2 Saturdays"
click at [1330, 501] on textarea "off work at 4. can work 5-close. 3 days per week. 15 hours per week" at bounding box center [1170, 492] width 495 height 82
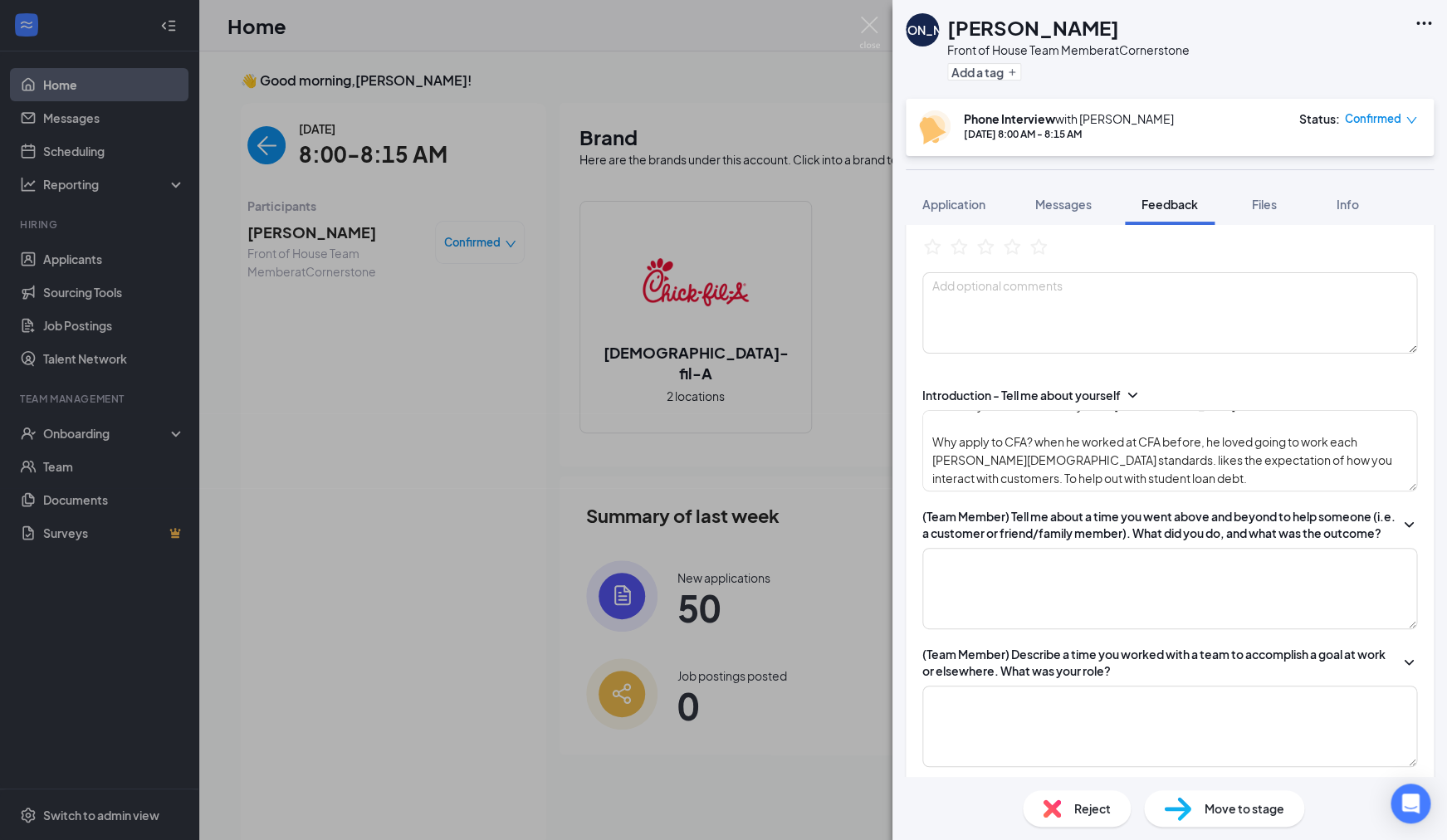
scroll to position [128, 0]
click at [1172, 483] on textarea "27 years old, married for 2 years, originally from cinci. worked at CFA for 5 y…" at bounding box center [1170, 450] width 495 height 82
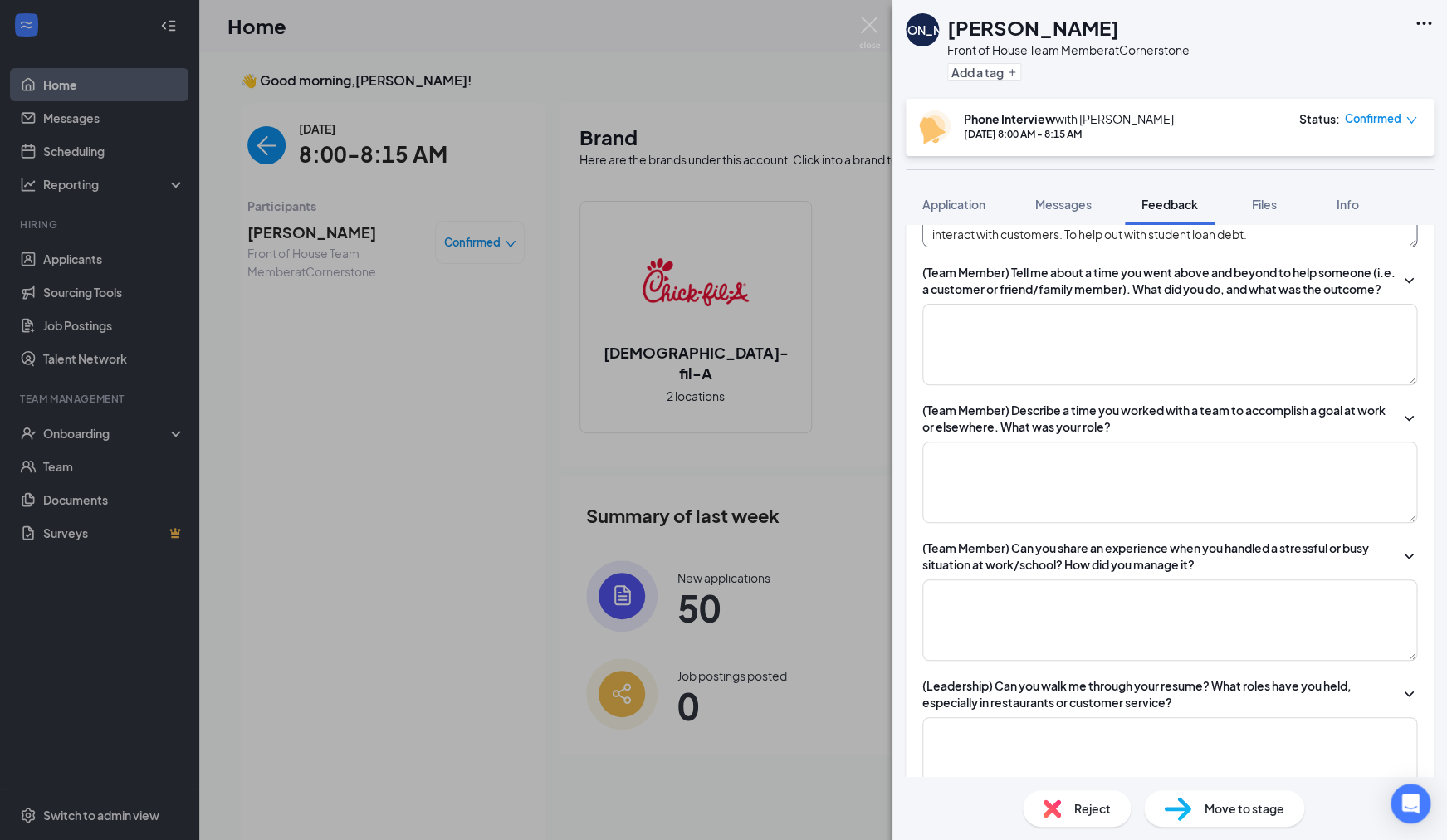
scroll to position [352, 0]
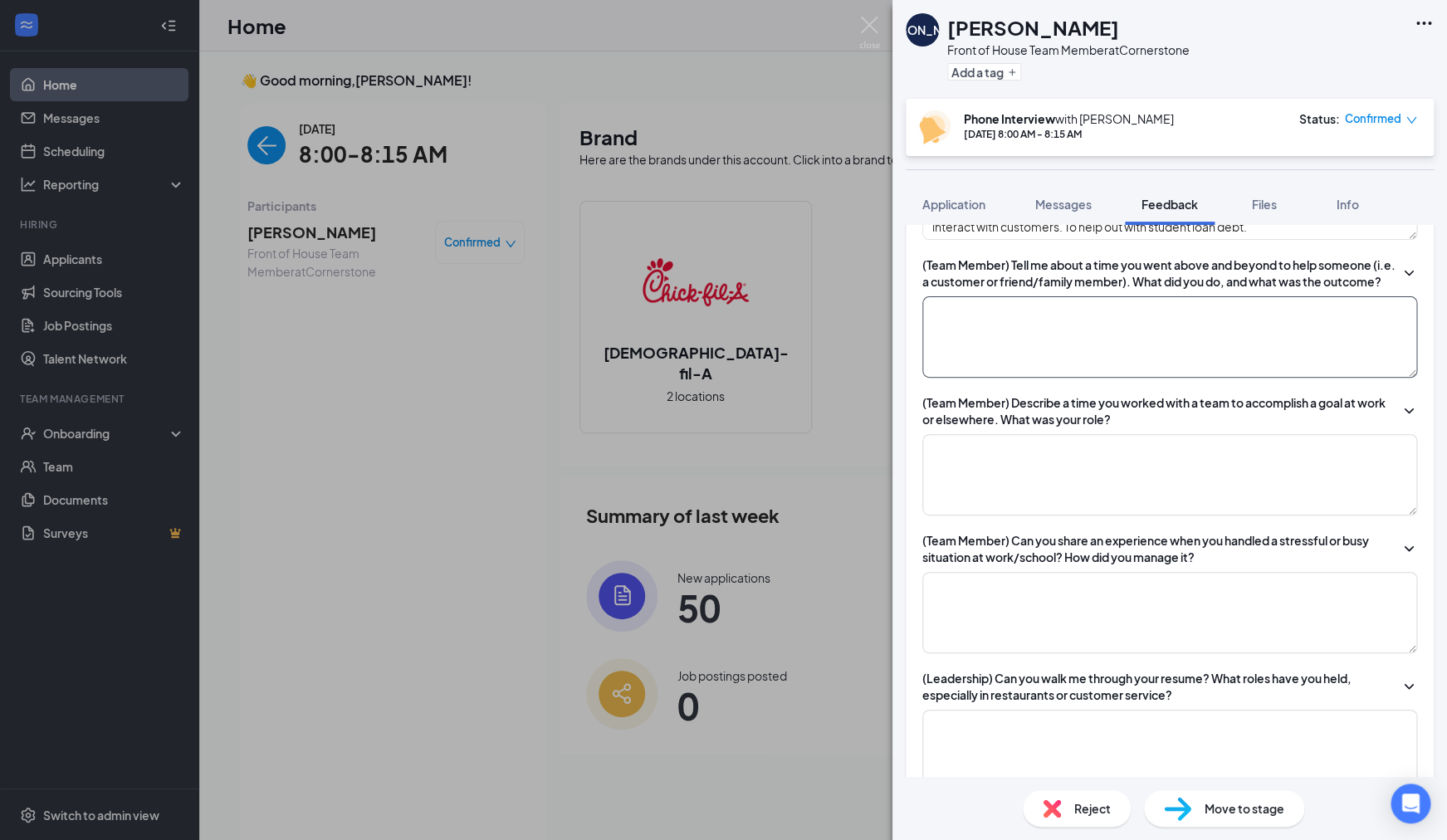
click at [1096, 378] on textarea at bounding box center [1170, 336] width 495 height 82
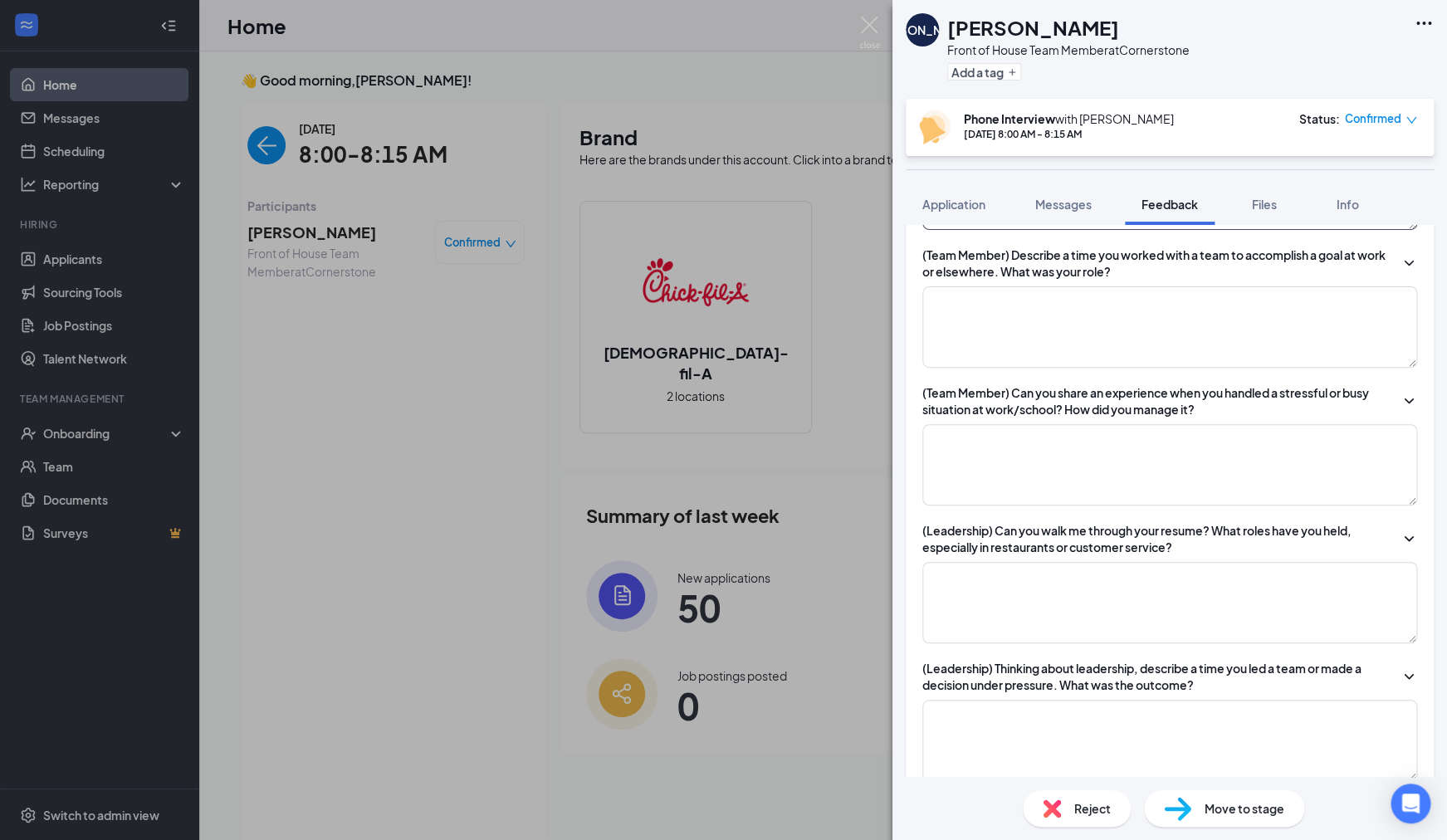
scroll to position [514, 0]
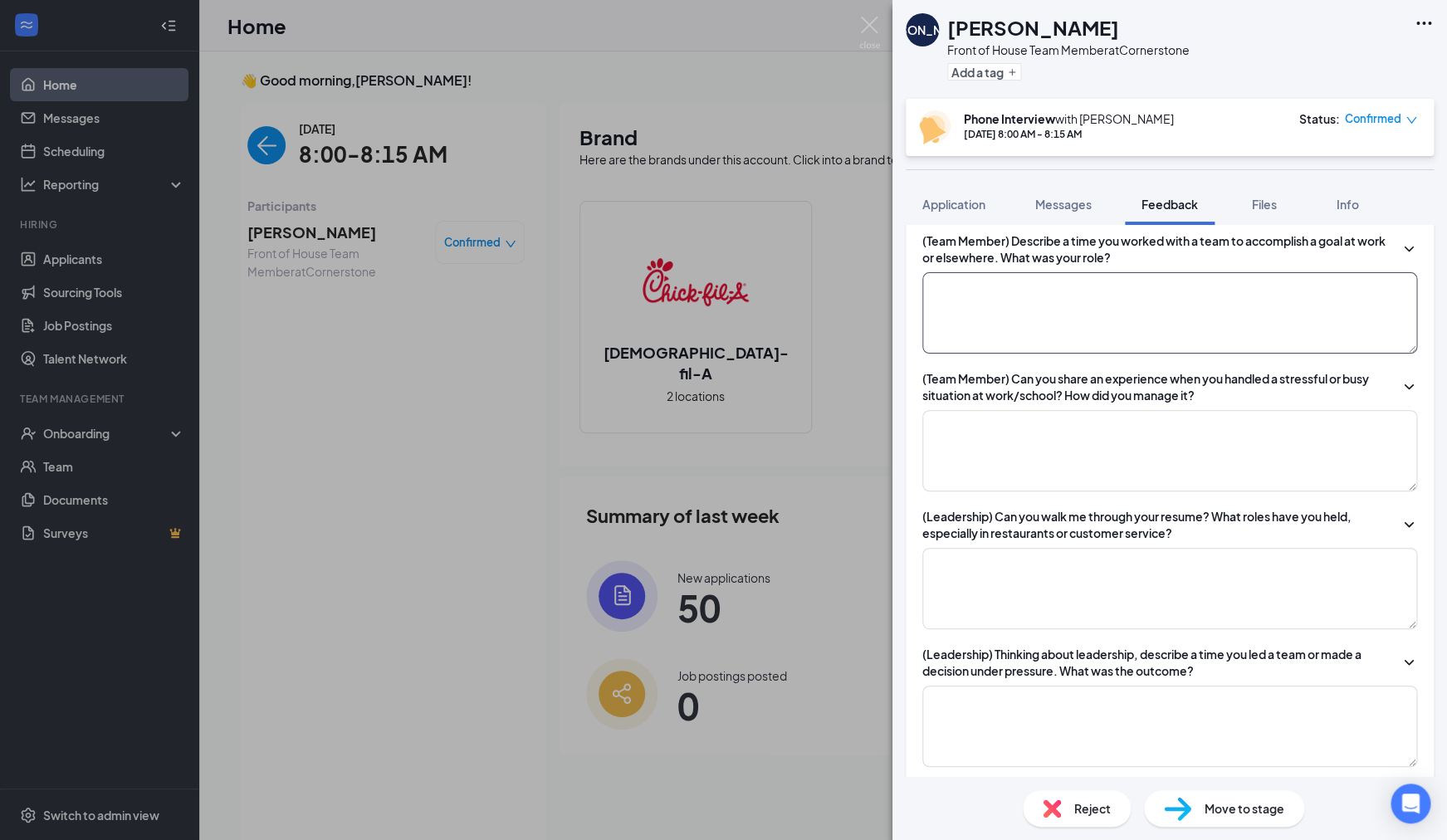
type textarea "FOH Team Member, worked DT, there was a veteran, elderly genetlemean who was go…"
click at [1026, 344] on textarea at bounding box center [1170, 312] width 495 height 82
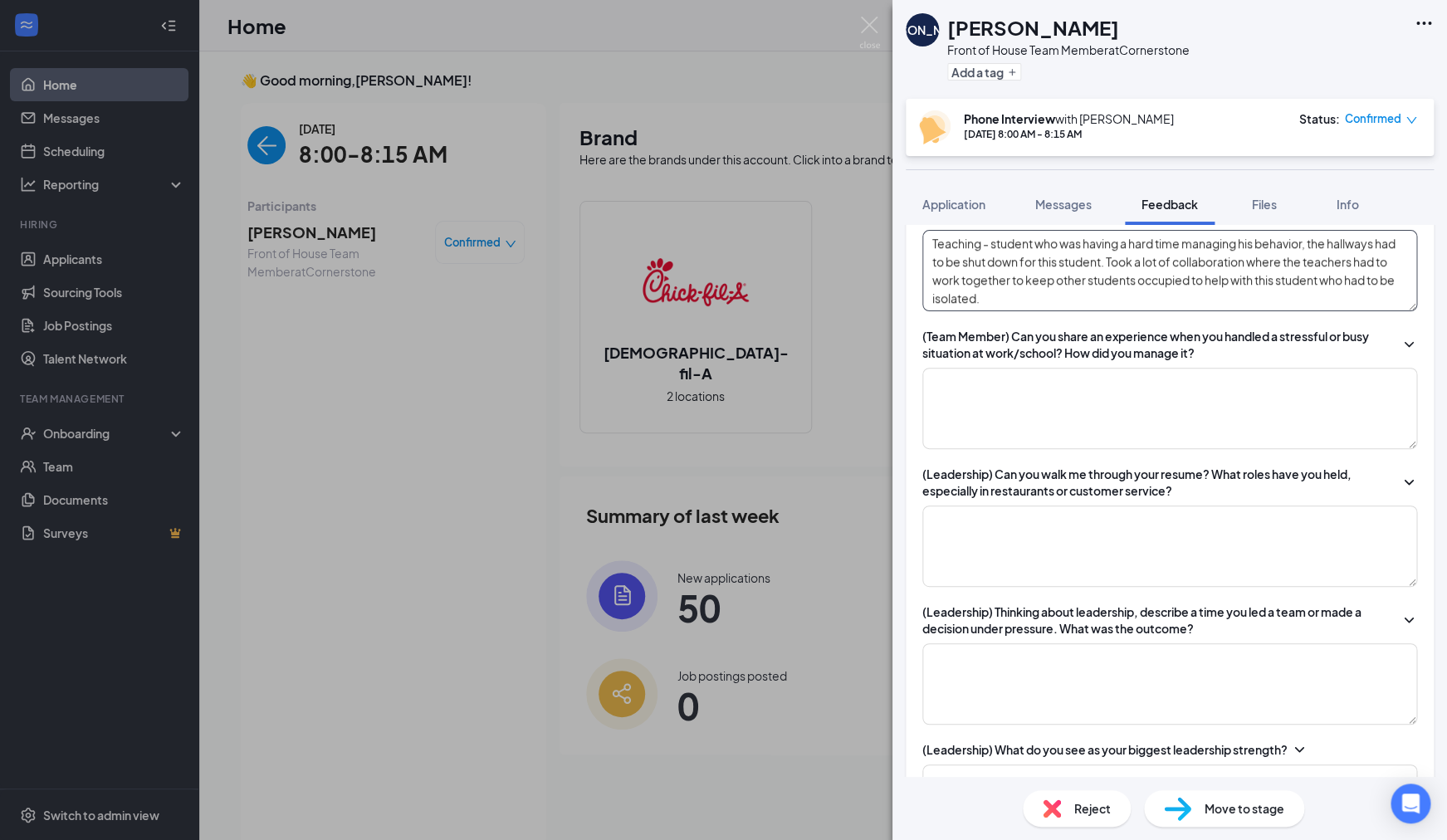
scroll to position [558, 0]
type textarea "Teaching - student who was having a hard time managing his behavior, the hallwa…"
click at [1017, 419] on textarea at bounding box center [1170, 407] width 495 height 82
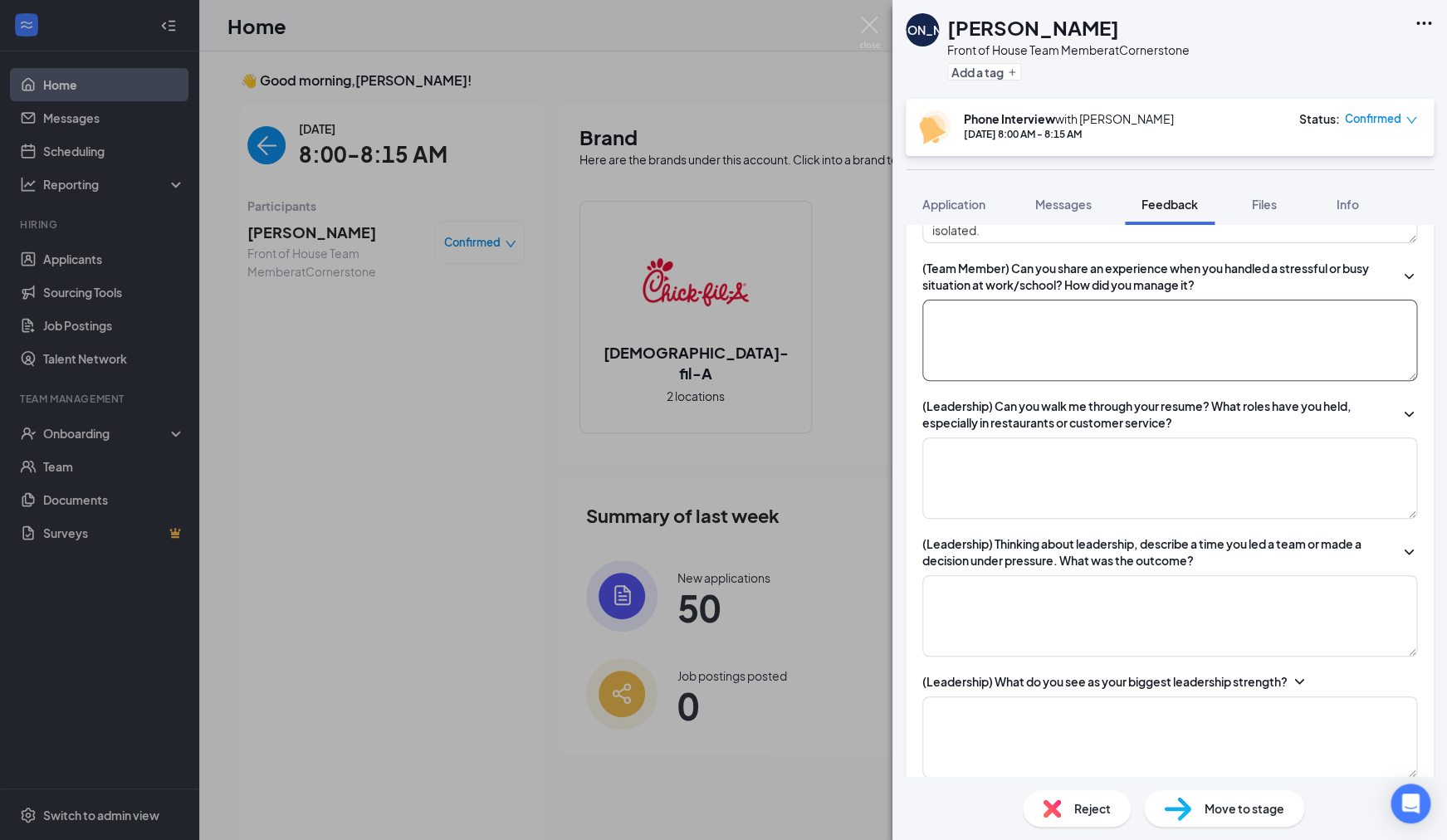
scroll to position [627, 0]
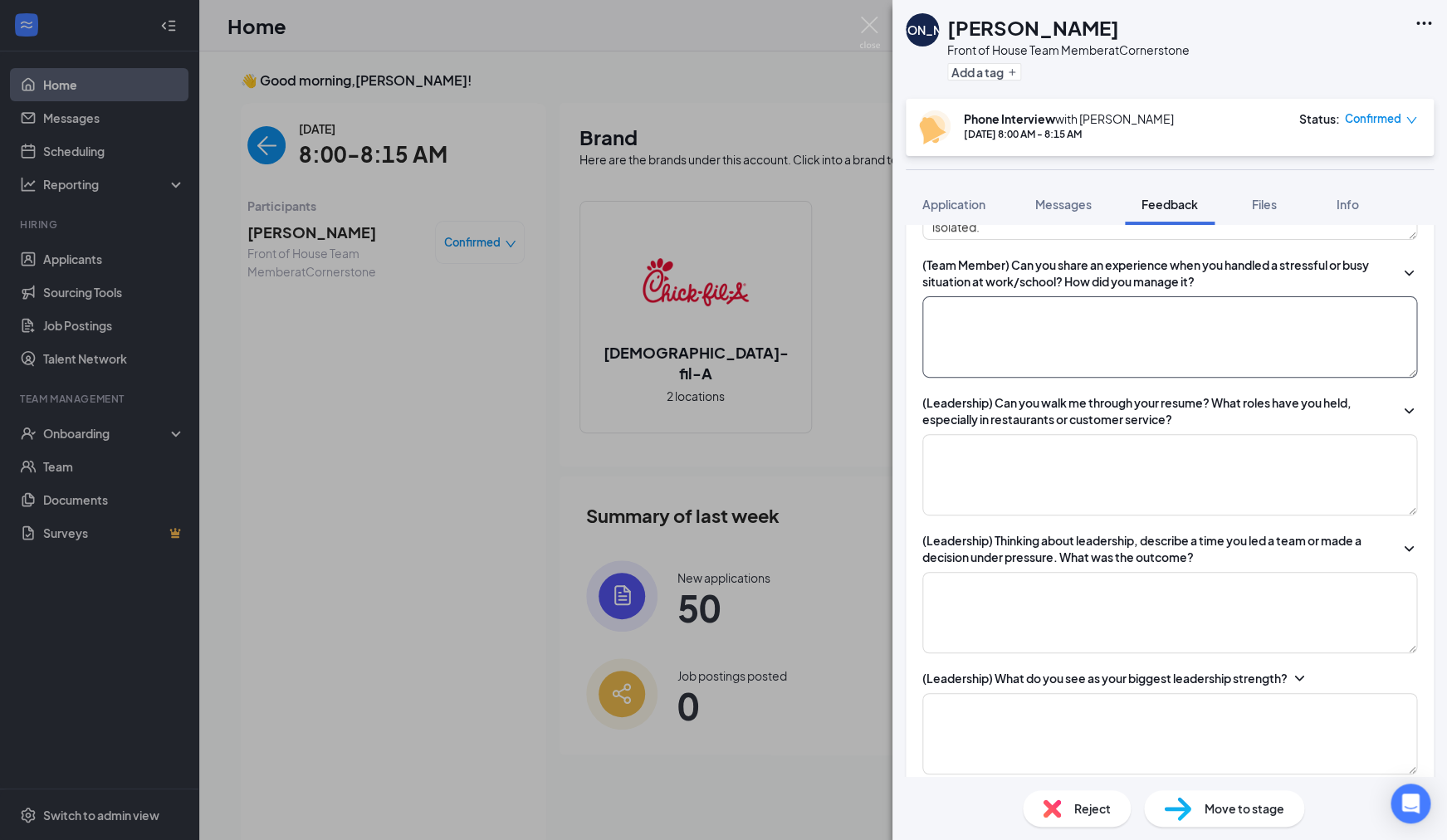
click at [1003, 337] on textarea at bounding box center [1170, 336] width 495 height 82
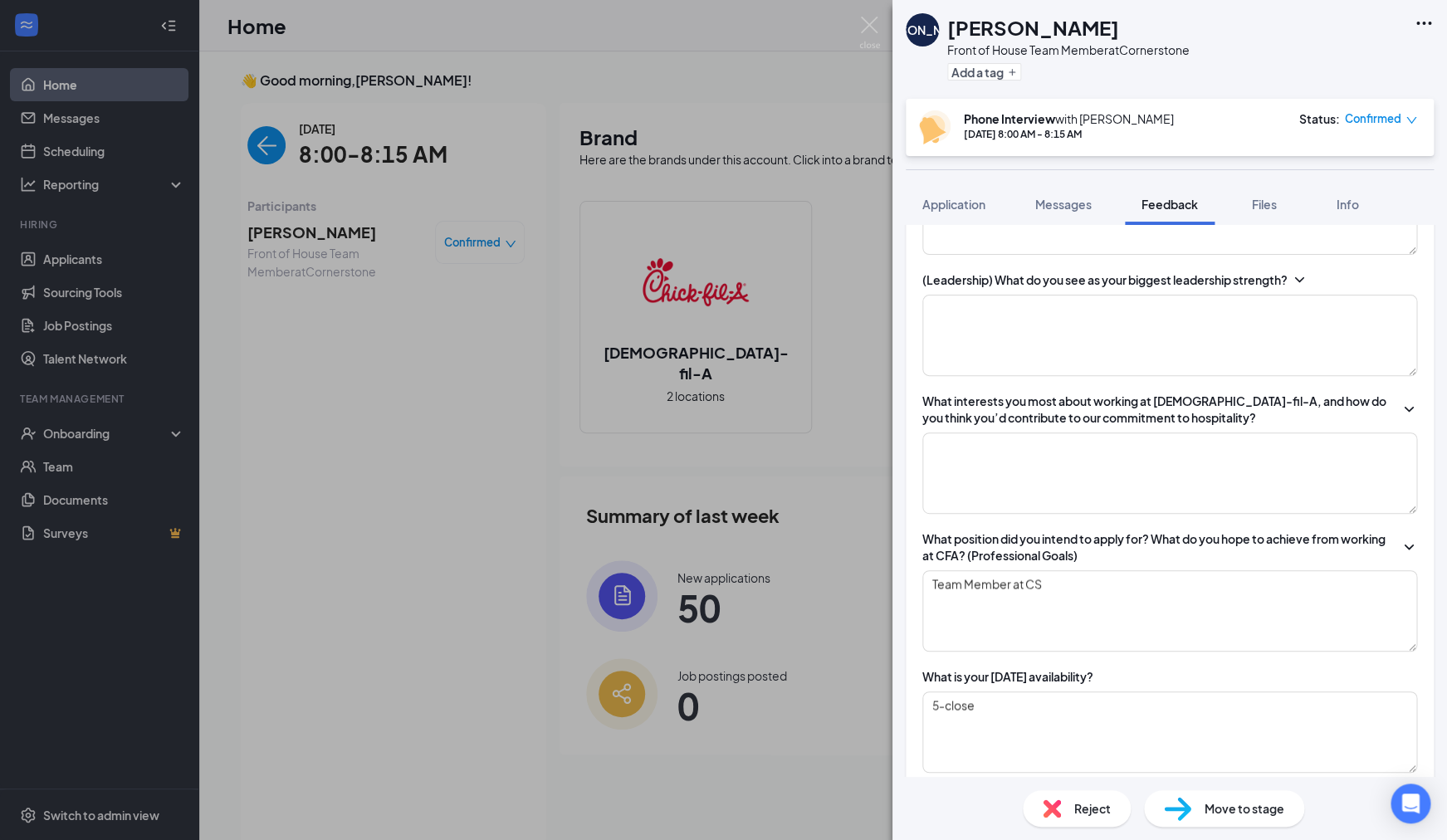
scroll to position [1031, 0]
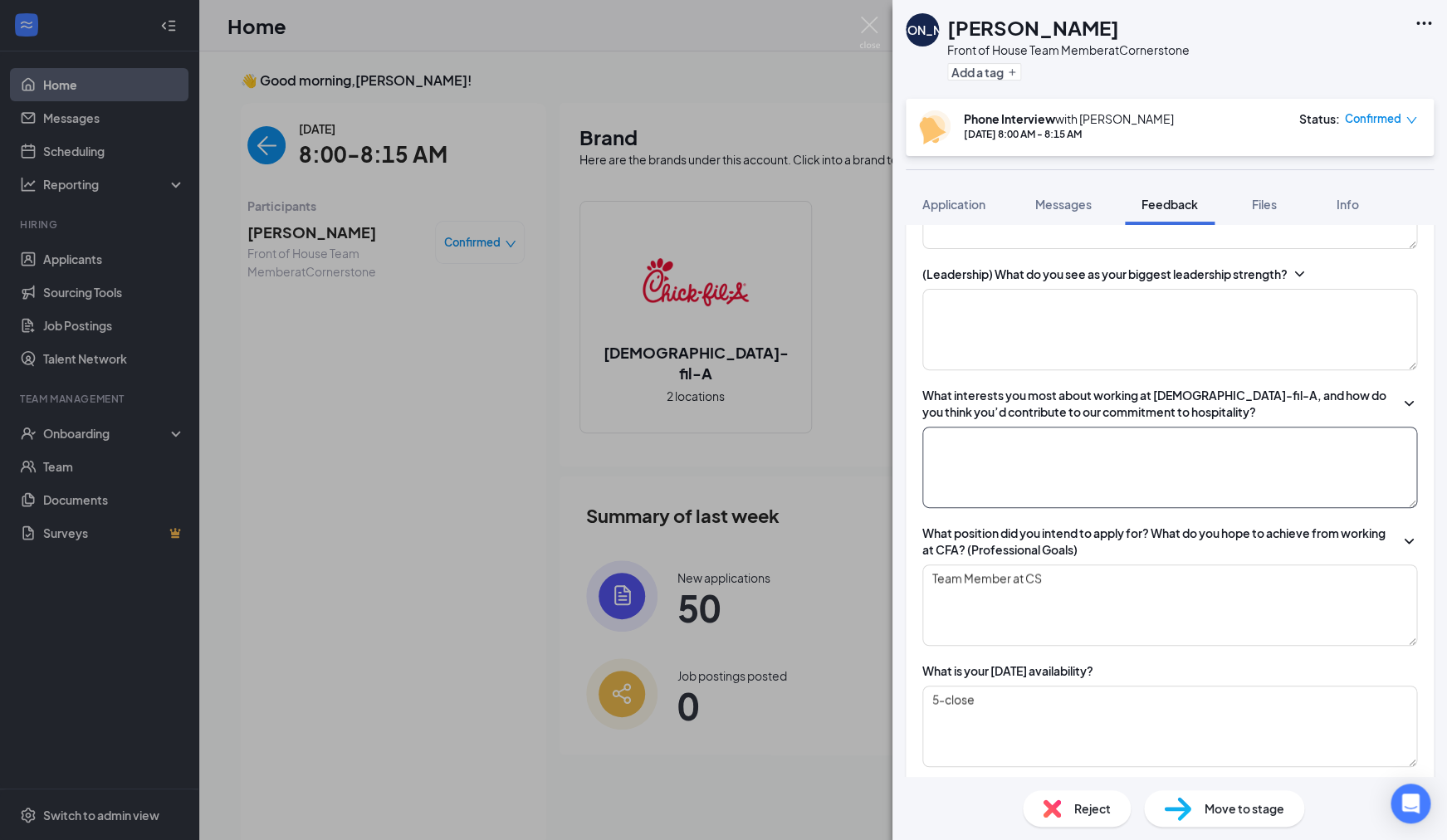
type textarea "Clear communication skills and knowing how to collaborate with your team helps …"
click at [1184, 508] on textarea at bounding box center [1170, 467] width 495 height 82
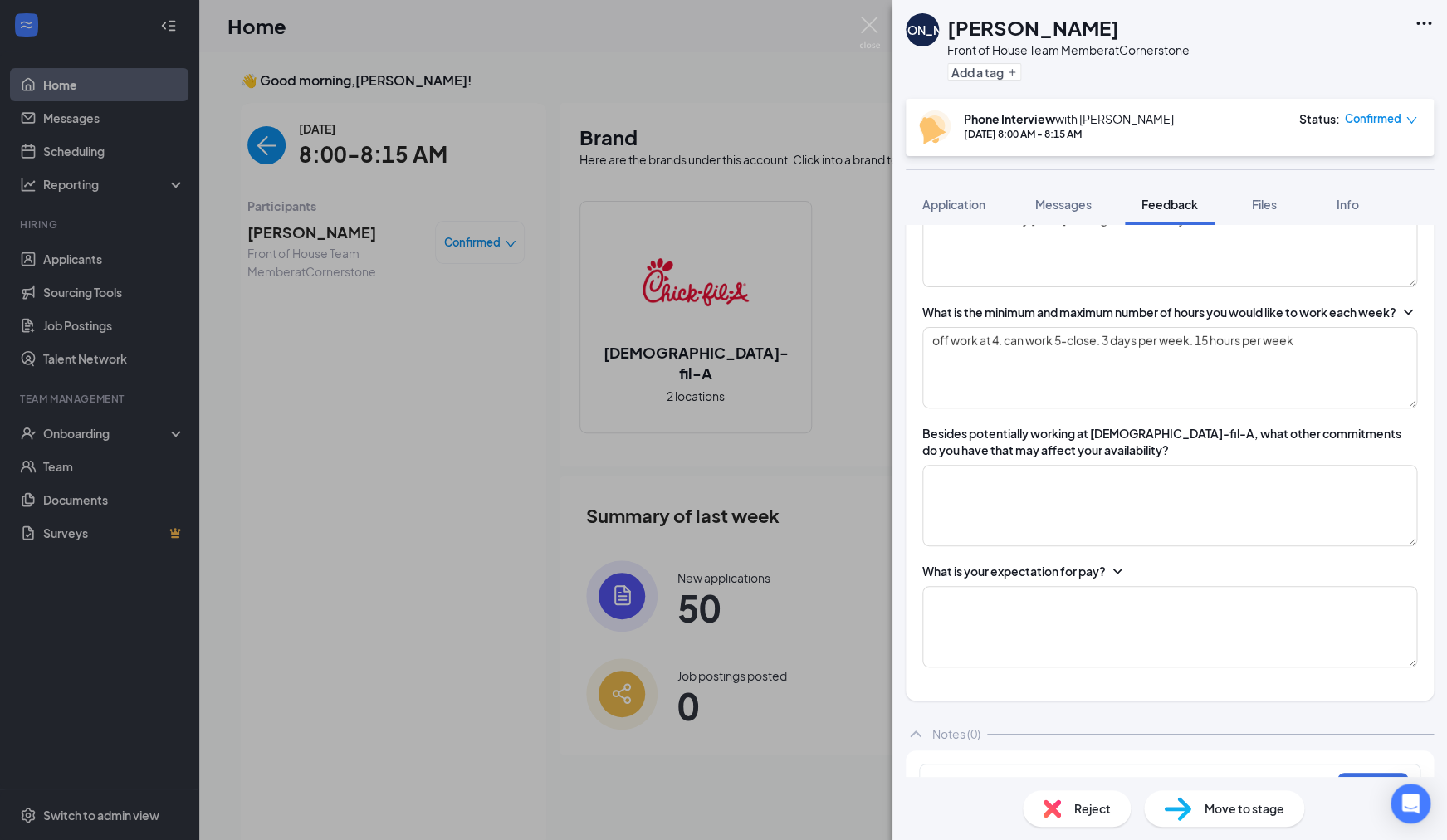
scroll to position [2128, 0]
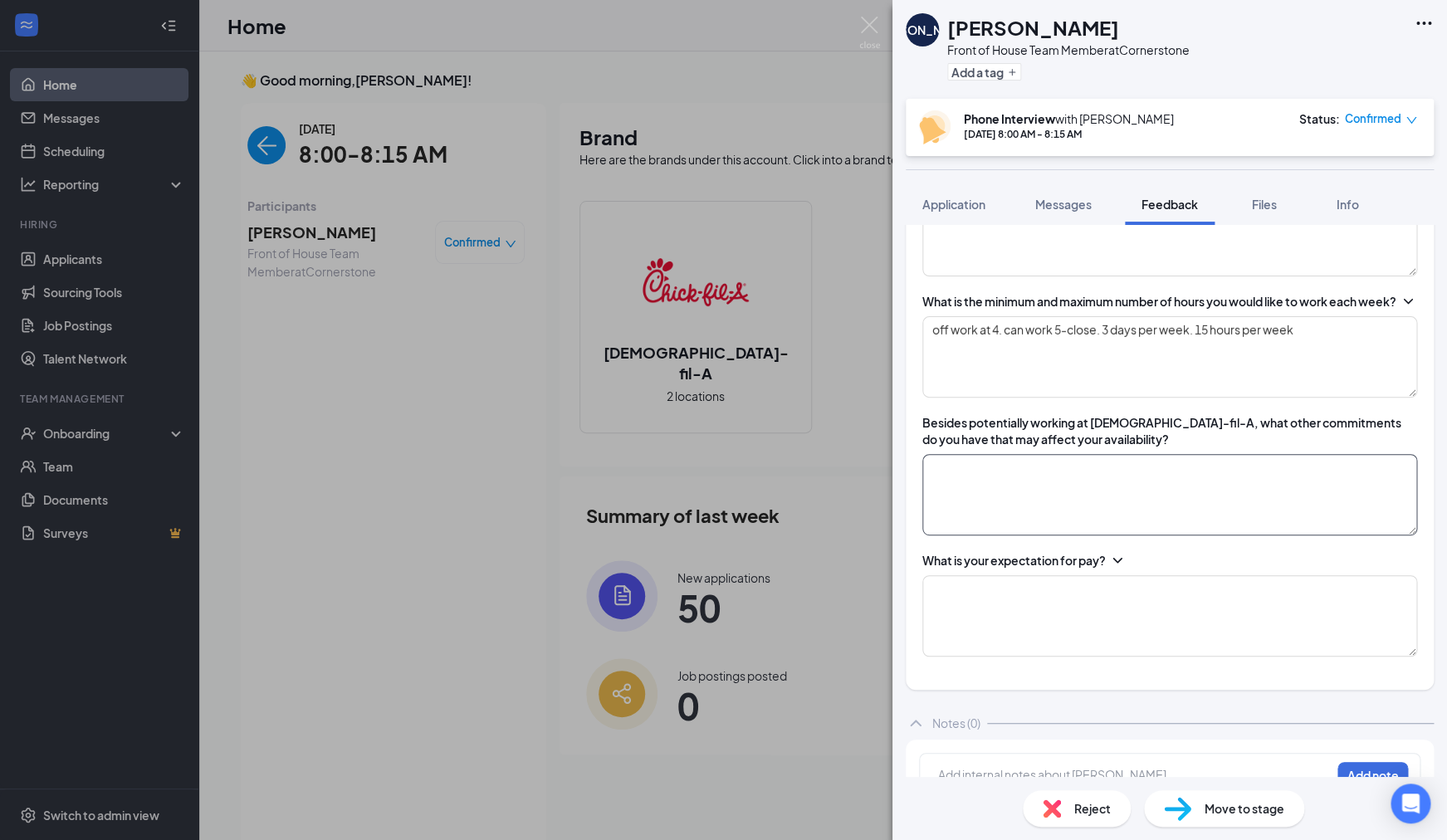
type textarea "Teaching"
click at [1030, 511] on textarea at bounding box center [1170, 494] width 495 height 82
type textarea "School"
click at [972, 637] on textarea at bounding box center [1170, 615] width 495 height 82
click at [1383, 620] on textarea "doesn't have an expectation - this is additional pay. Whatever is fair for some…" at bounding box center [1170, 615] width 495 height 82
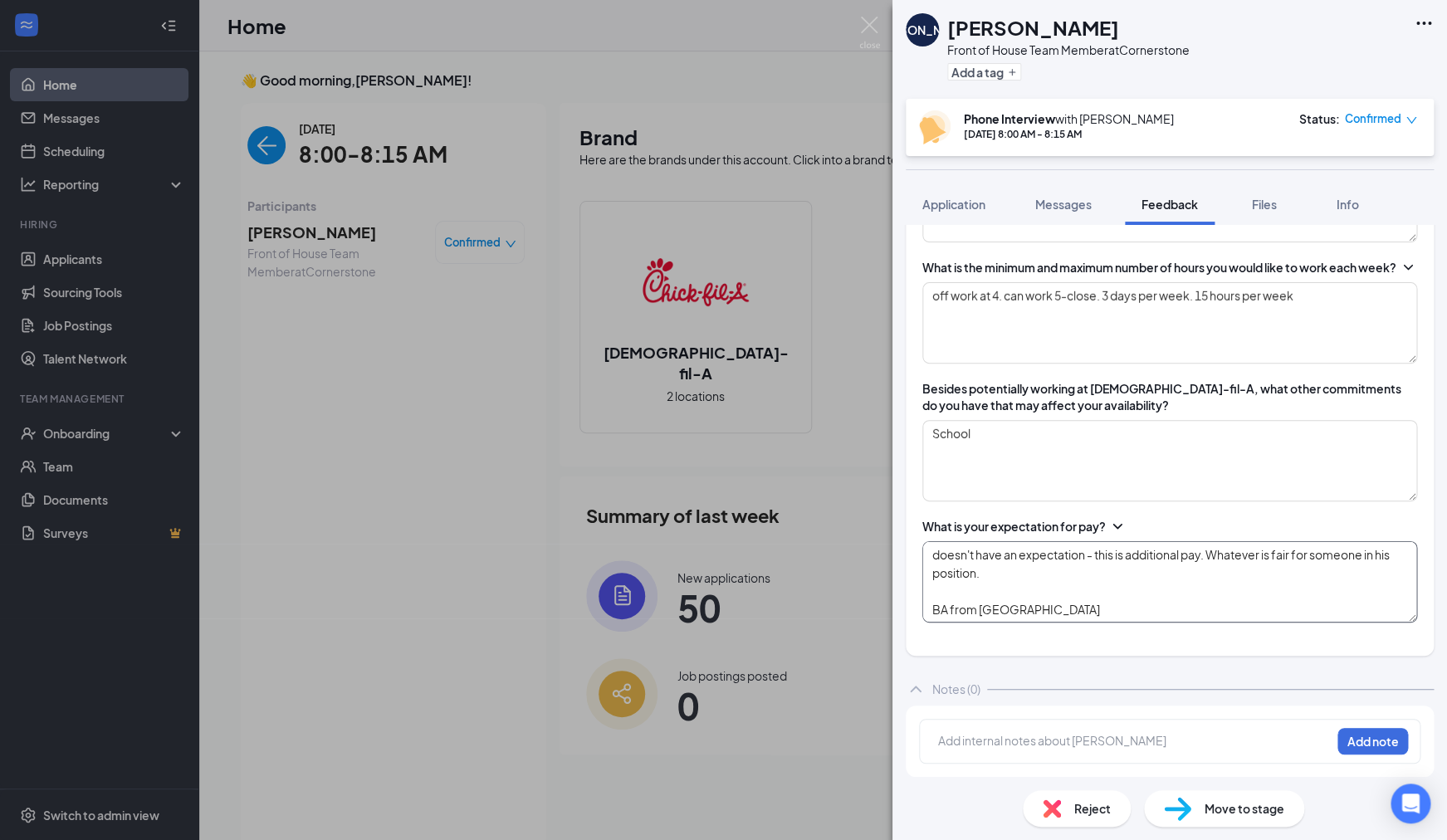
scroll to position [2195, 0]
click at [1032, 577] on textarea "doesn't have an expectation - this is additional pay. Whatever is fair for some…" at bounding box center [1170, 582] width 495 height 82
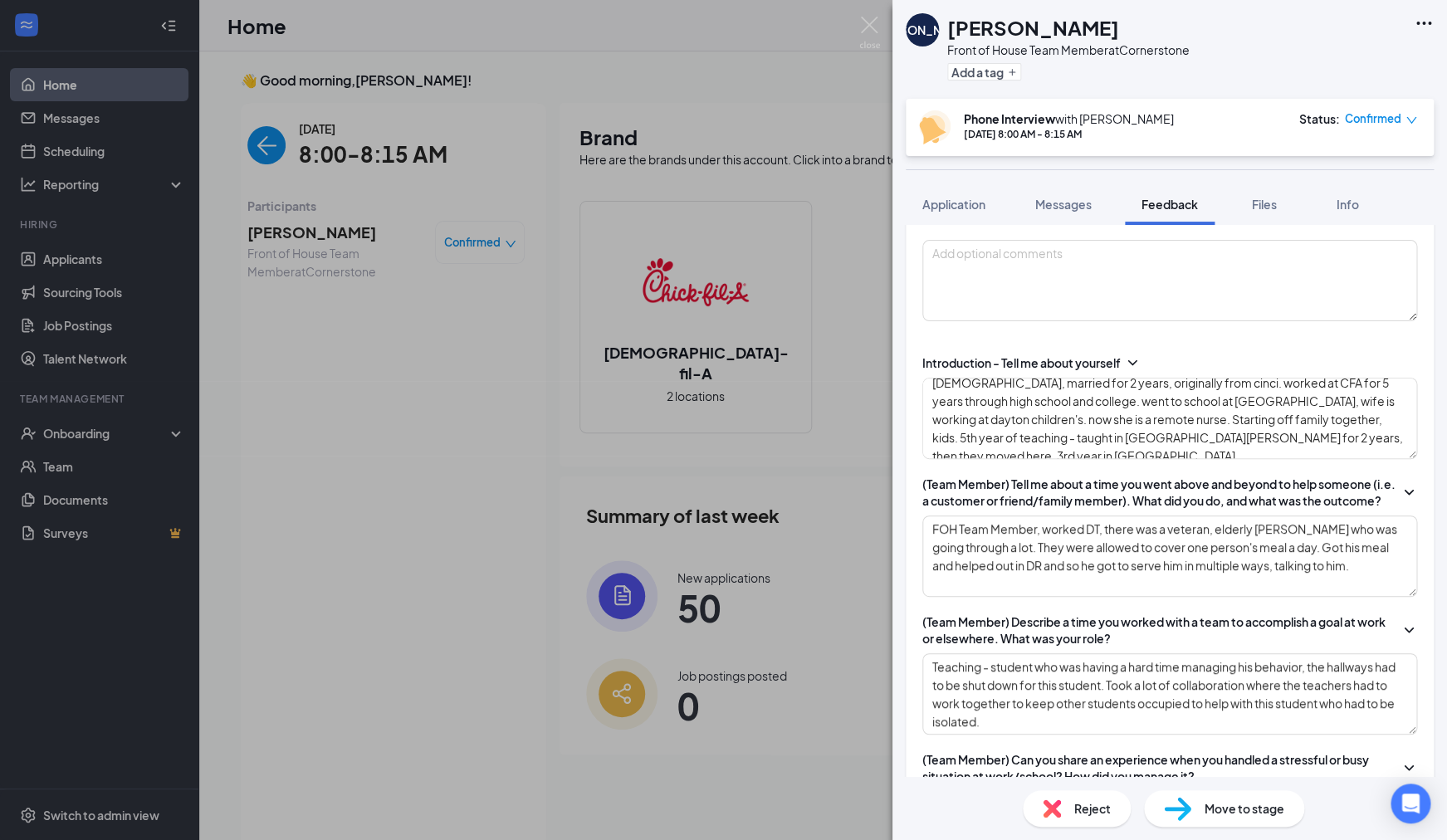
scroll to position [0, 0]
type textarea "doesn't have an expectation - this is additional pay. Whatever is fair for some…"
click at [993, 257] on textarea at bounding box center [1170, 281] width 495 height 82
type textarea "Q"
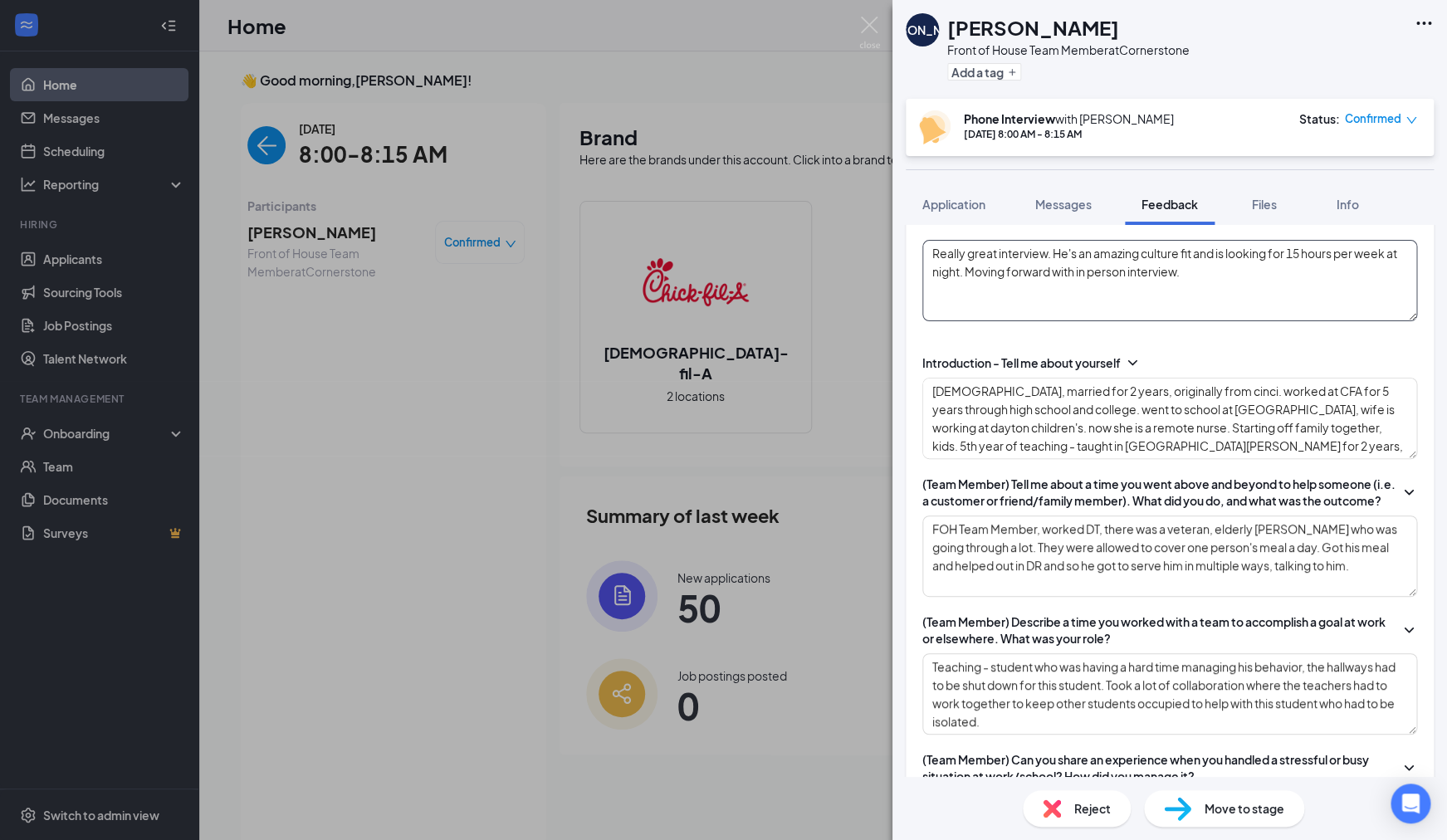
click at [965, 276] on textarea "Really great interview. He's an amazing culture fit and is looking for 15 hours…" at bounding box center [1170, 281] width 495 height 82
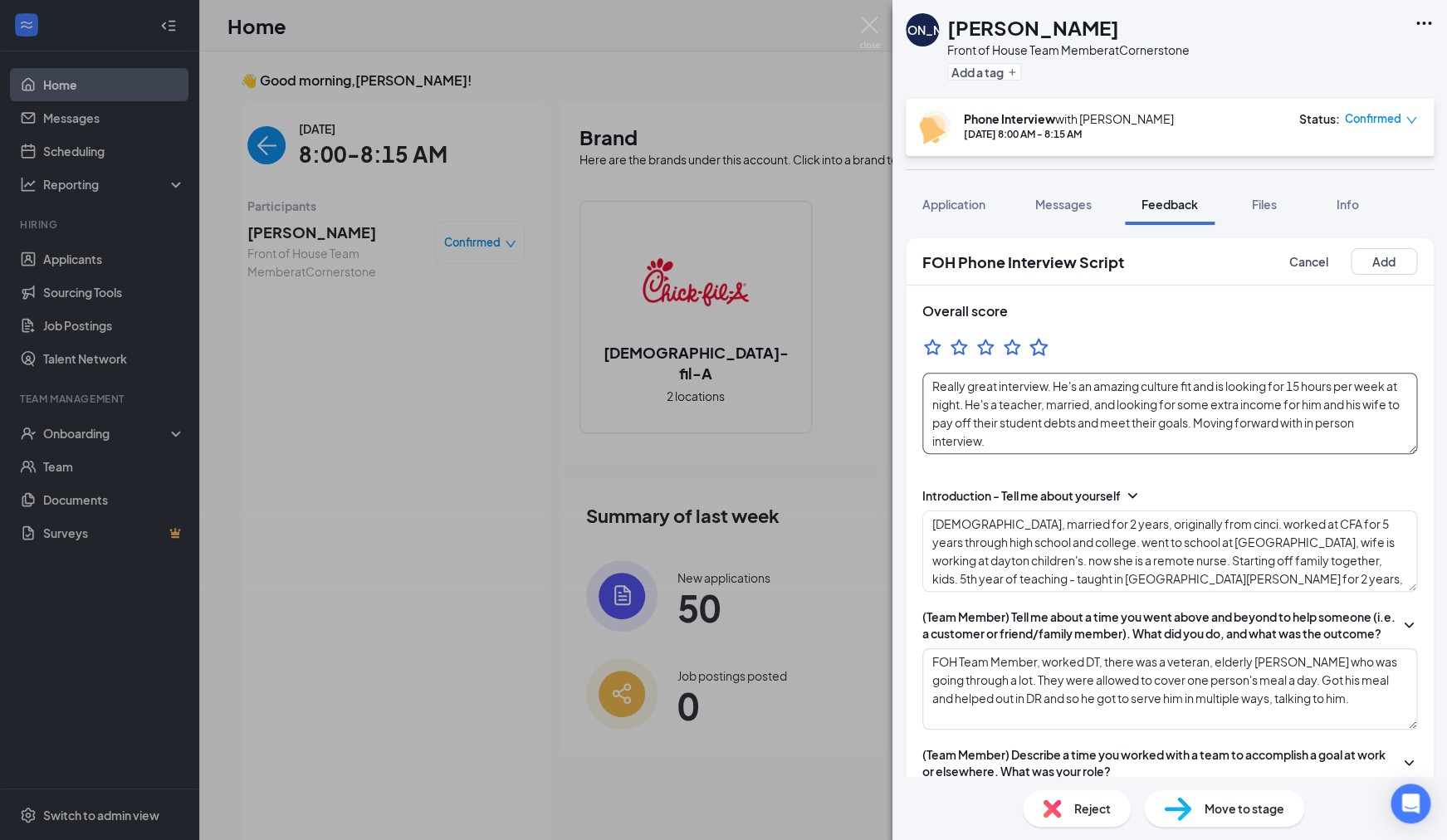
type textarea "Really great interview. He's an amazing culture fit and is looking for 15 hours…"
click at [1042, 348] on icon "StarBorder" at bounding box center [1038, 347] width 18 height 17
click at [1371, 263] on button "Add" at bounding box center [1383, 261] width 66 height 27
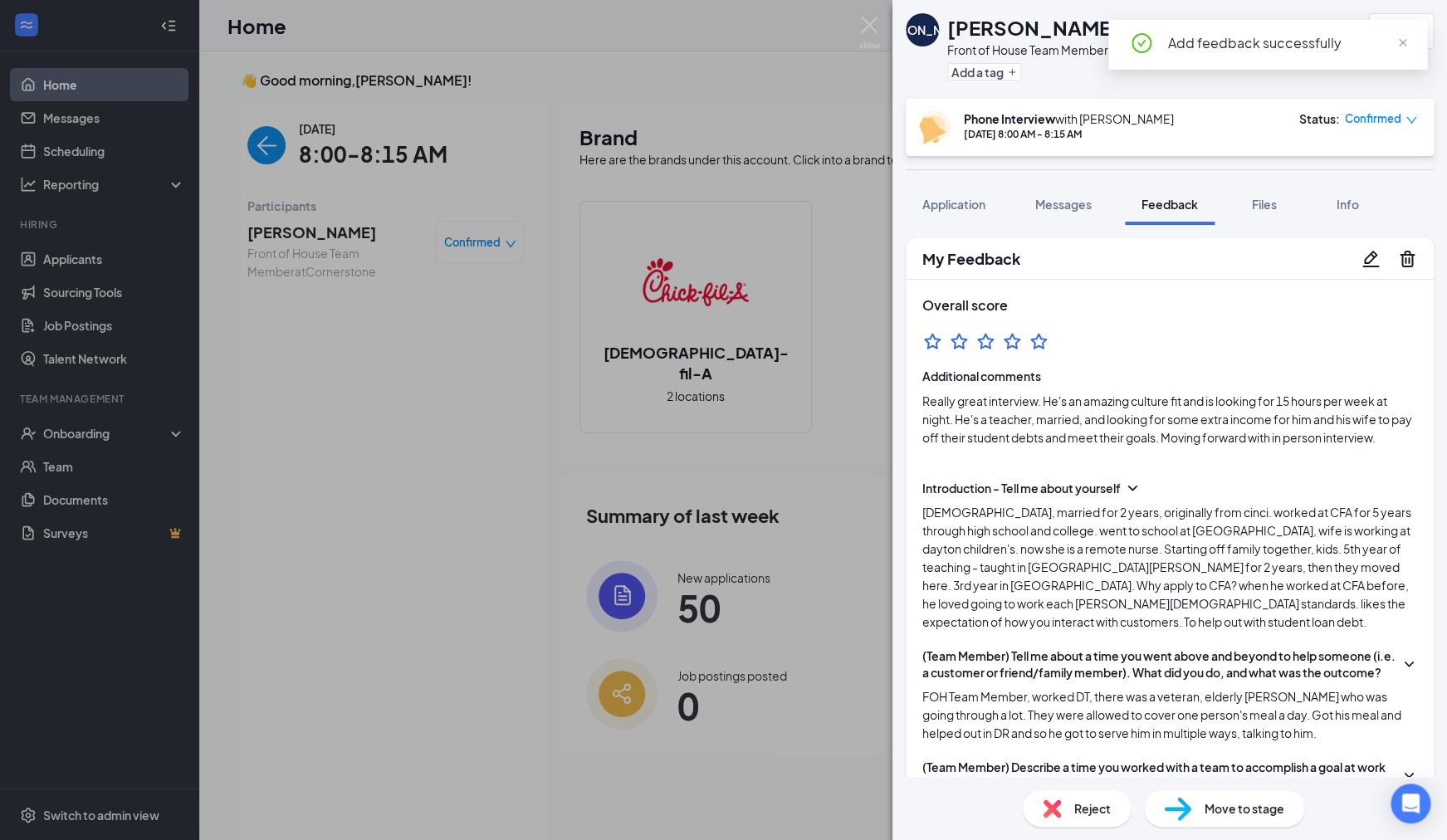
click at [1229, 812] on span "Move to stage" at bounding box center [1244, 808] width 80 height 18
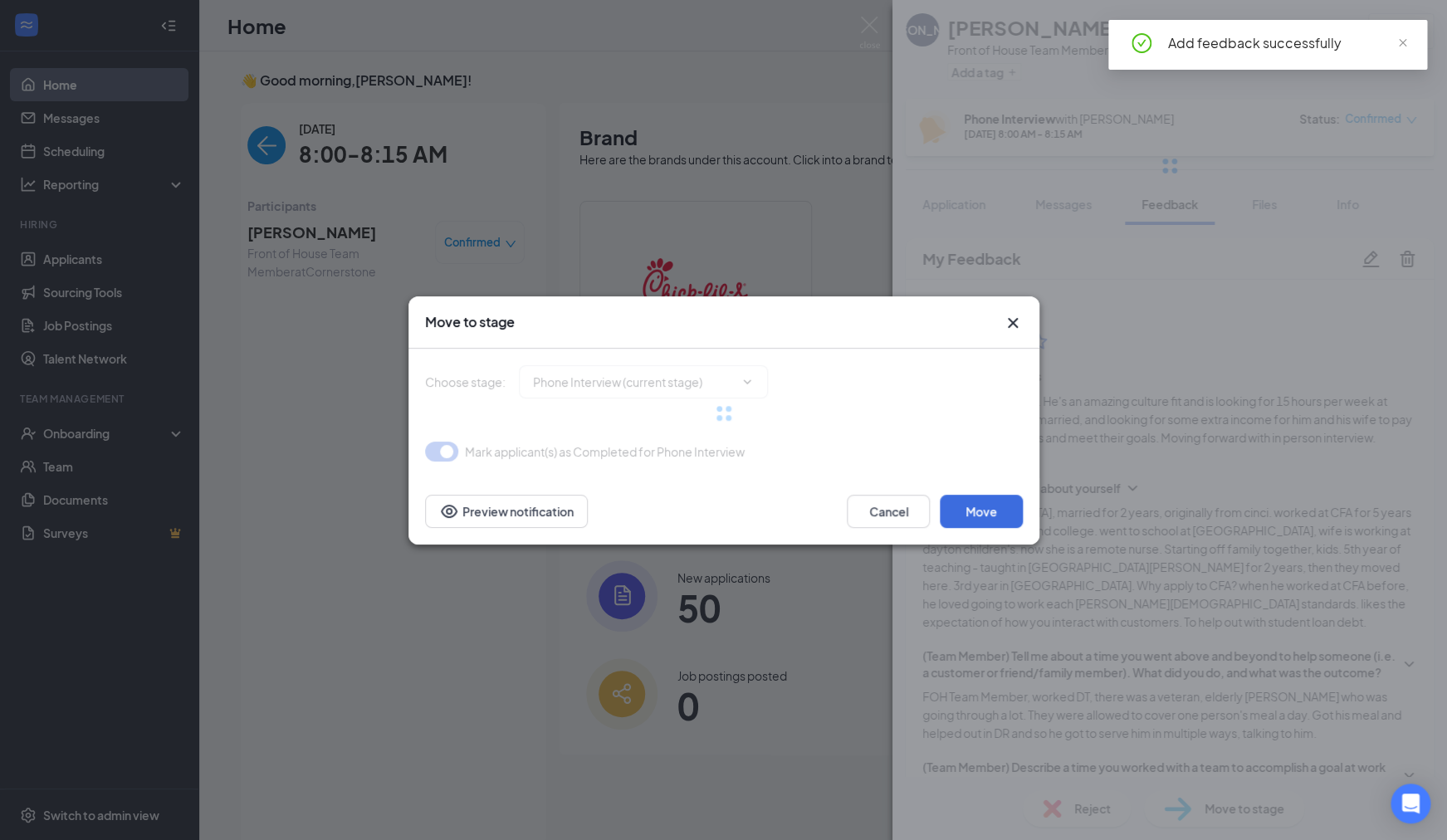
type input "Onsite Interview (next stage)"
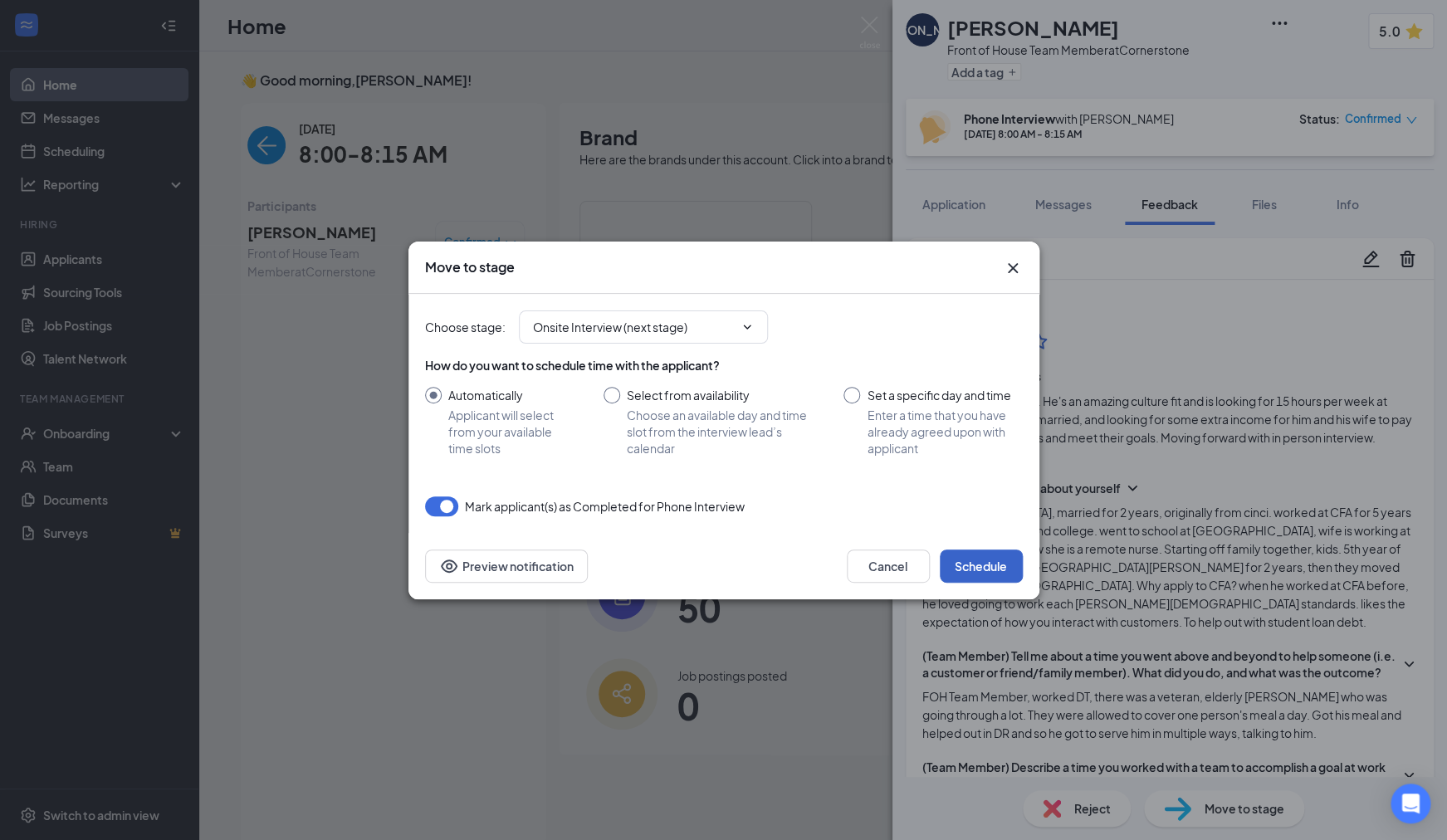
click at [978, 567] on button "Schedule" at bounding box center [981, 565] width 83 height 33
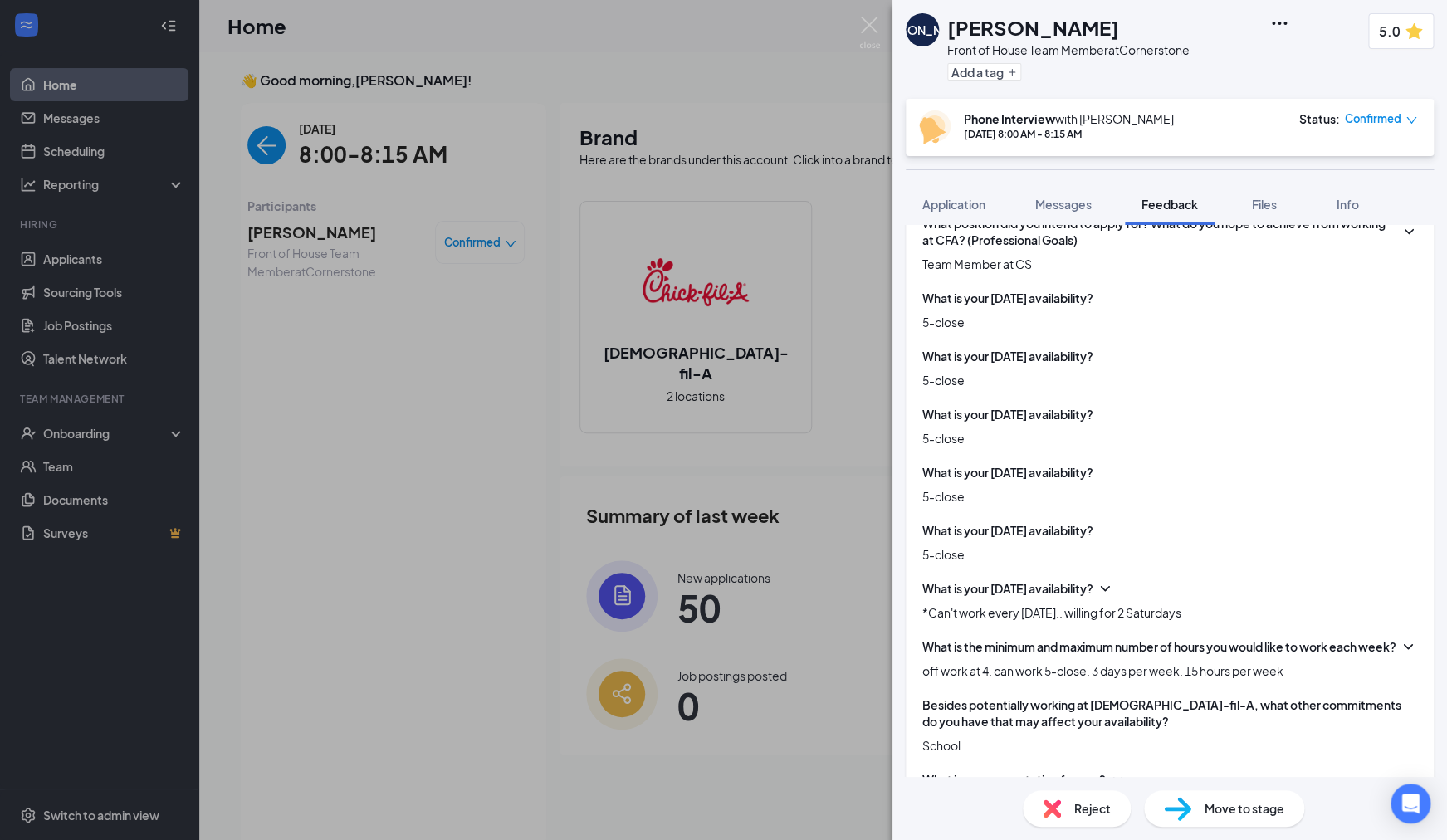
scroll to position [952, 0]
